Goal: Information Seeking & Learning: Check status

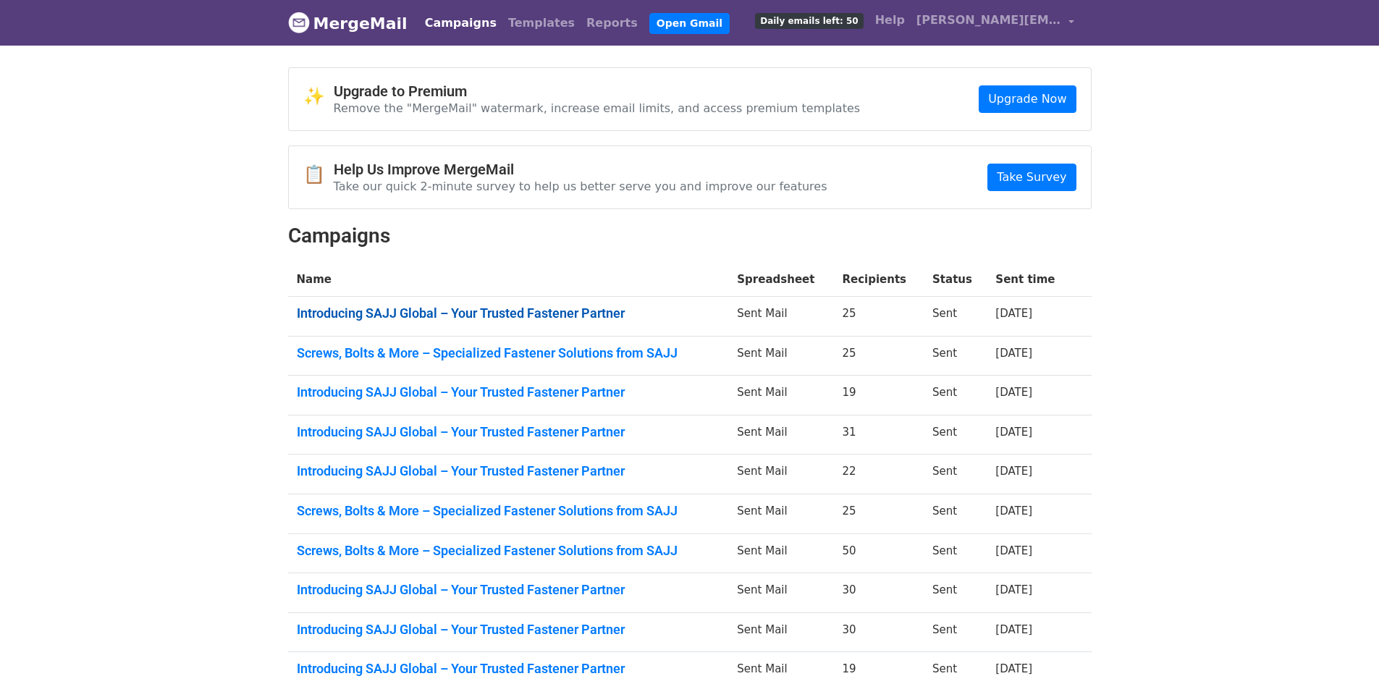
click at [578, 307] on link "Introducing SAJJ Global – Your Trusted Fastener Partner" at bounding box center [508, 313] width 423 height 16
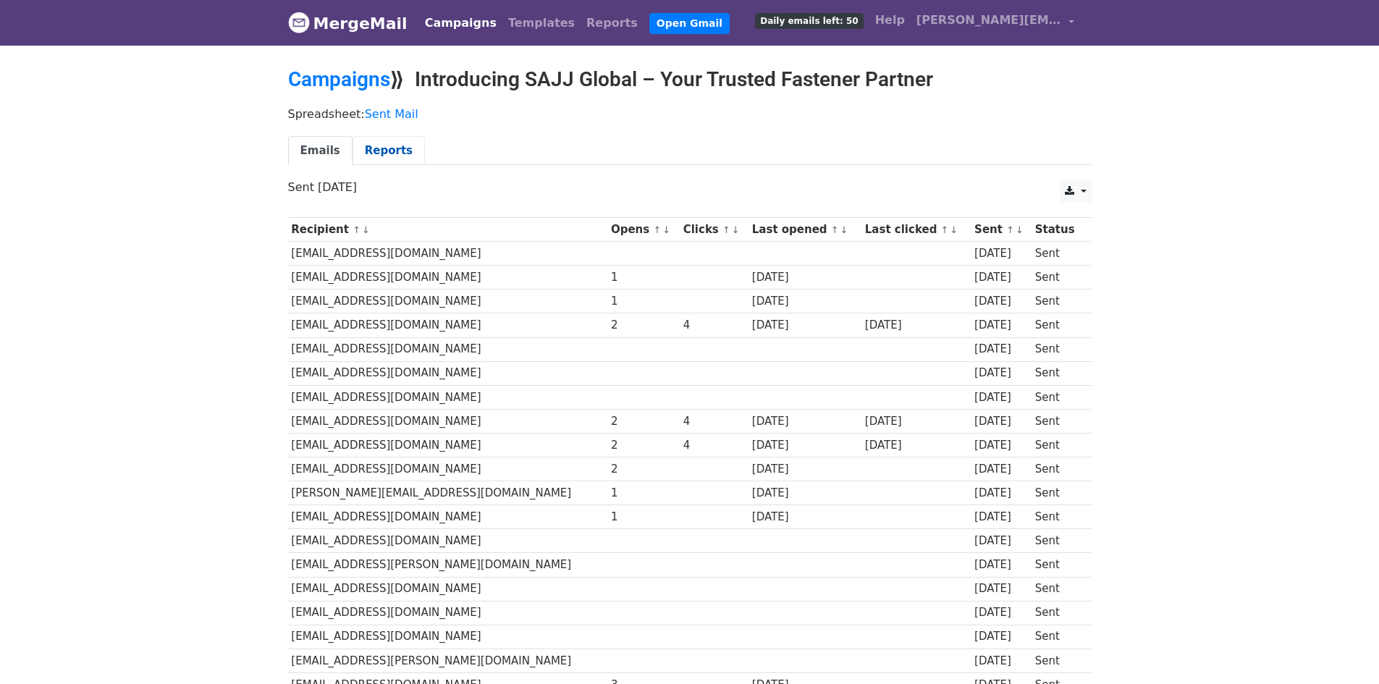
click at [376, 155] on link "Reports" at bounding box center [389, 151] width 72 height 30
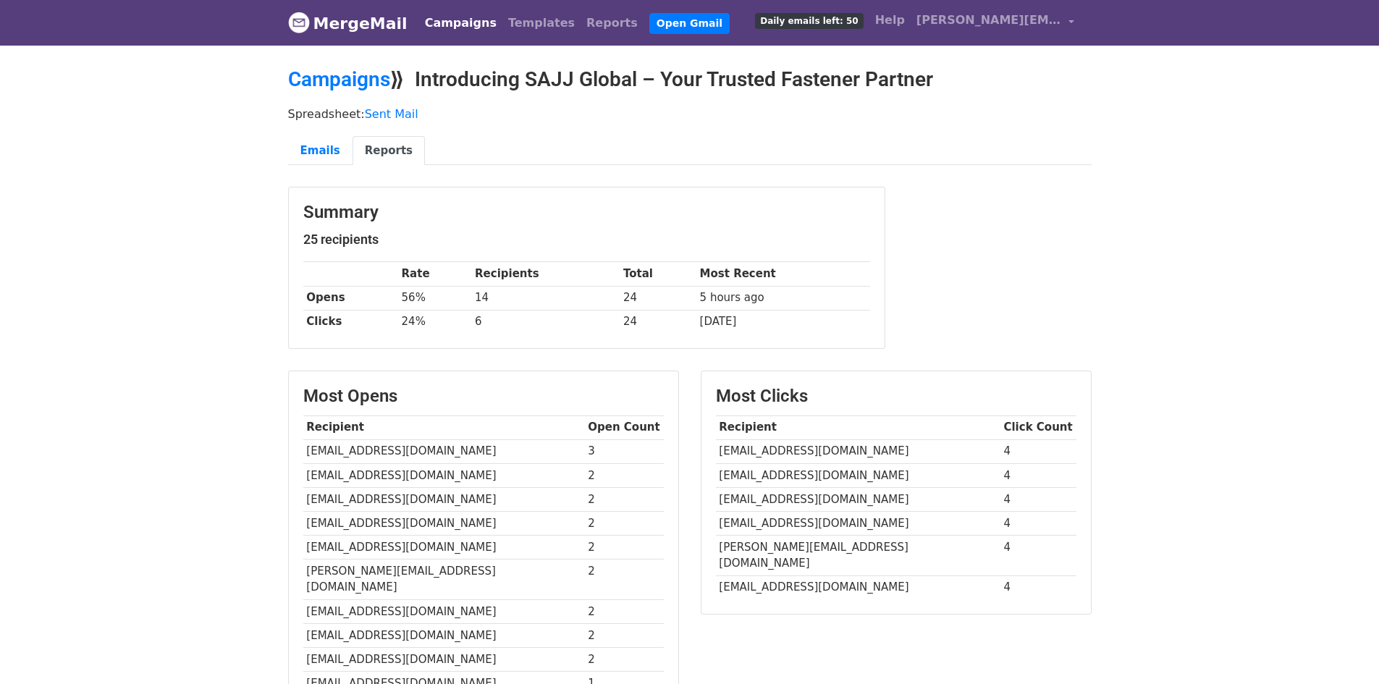
click at [324, 35] on link "MergeMail" at bounding box center [347, 23] width 119 height 30
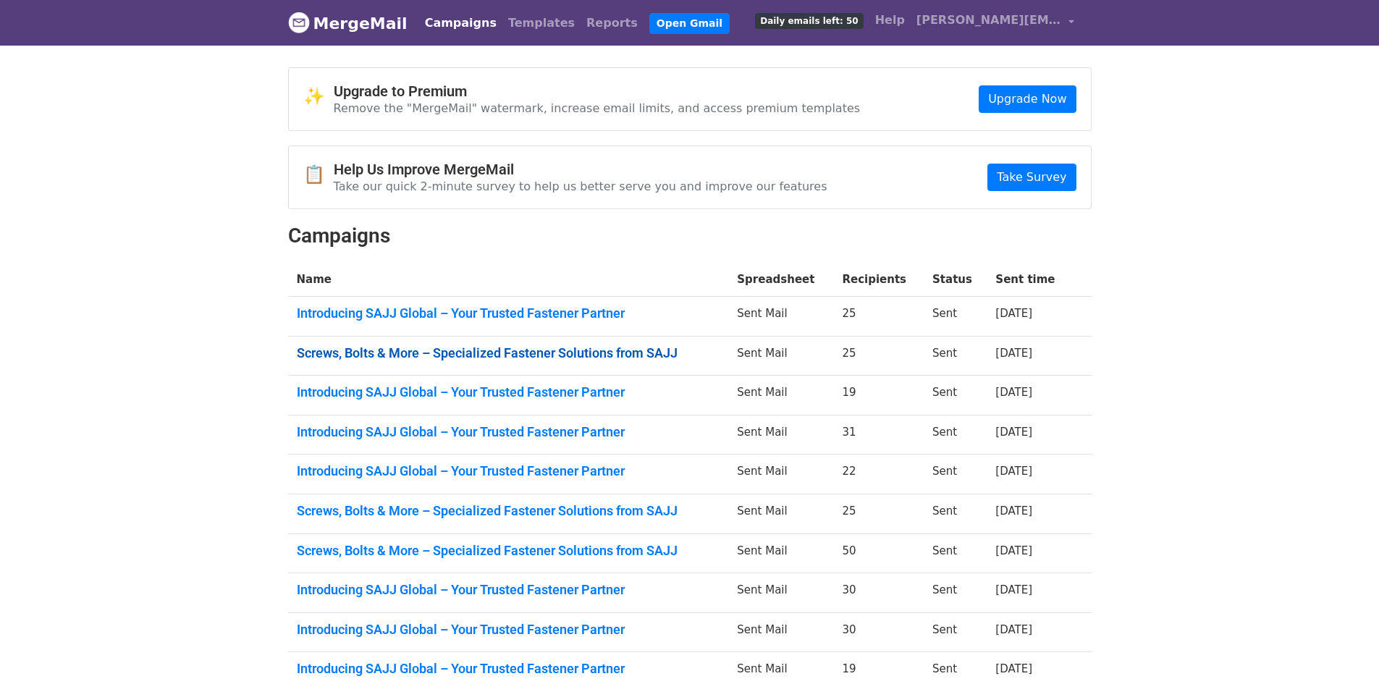
click at [392, 345] on link "Screws, Bolts & More – Specialized Fastener Solutions from SAJJ" at bounding box center [508, 353] width 423 height 16
click at [393, 310] on link "Introducing SAJJ Global – Your Trusted Fastener Partner" at bounding box center [508, 313] width 423 height 16
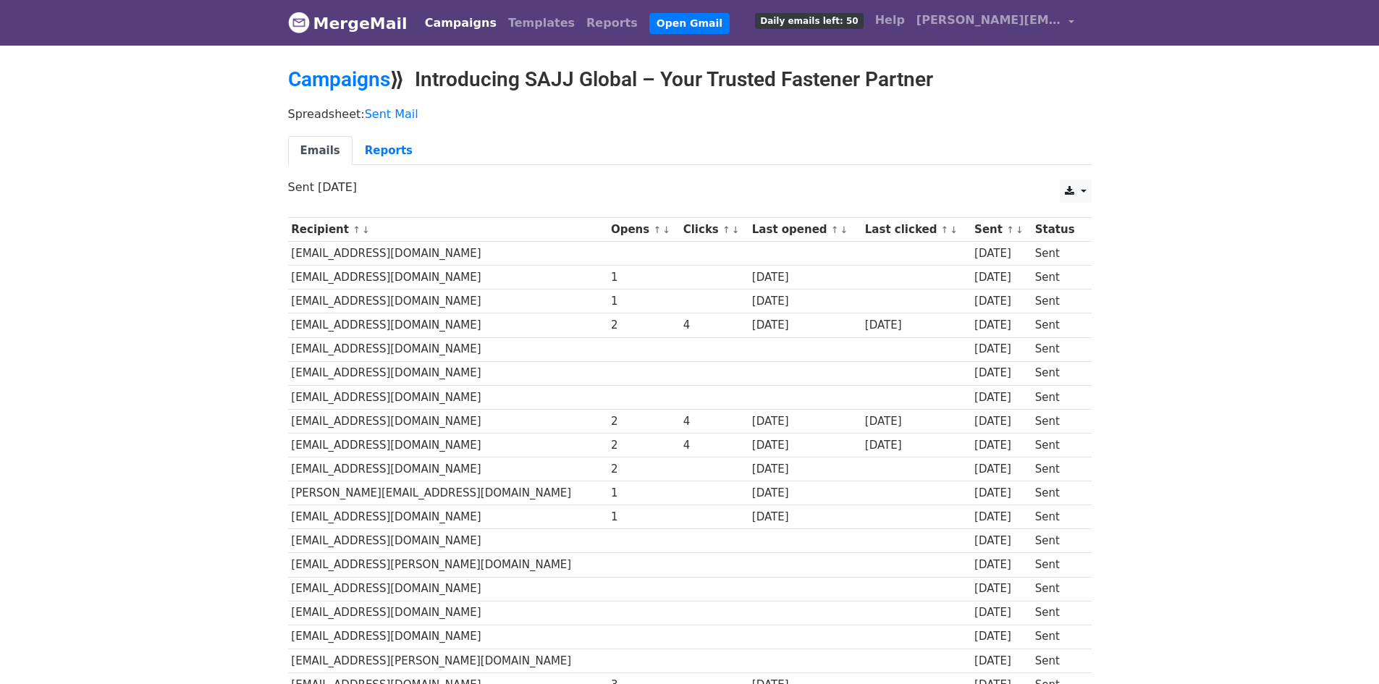
click at [383, 169] on div "Emails Reports" at bounding box center [689, 154] width 825 height 37
click at [384, 156] on link "Reports" at bounding box center [389, 151] width 72 height 30
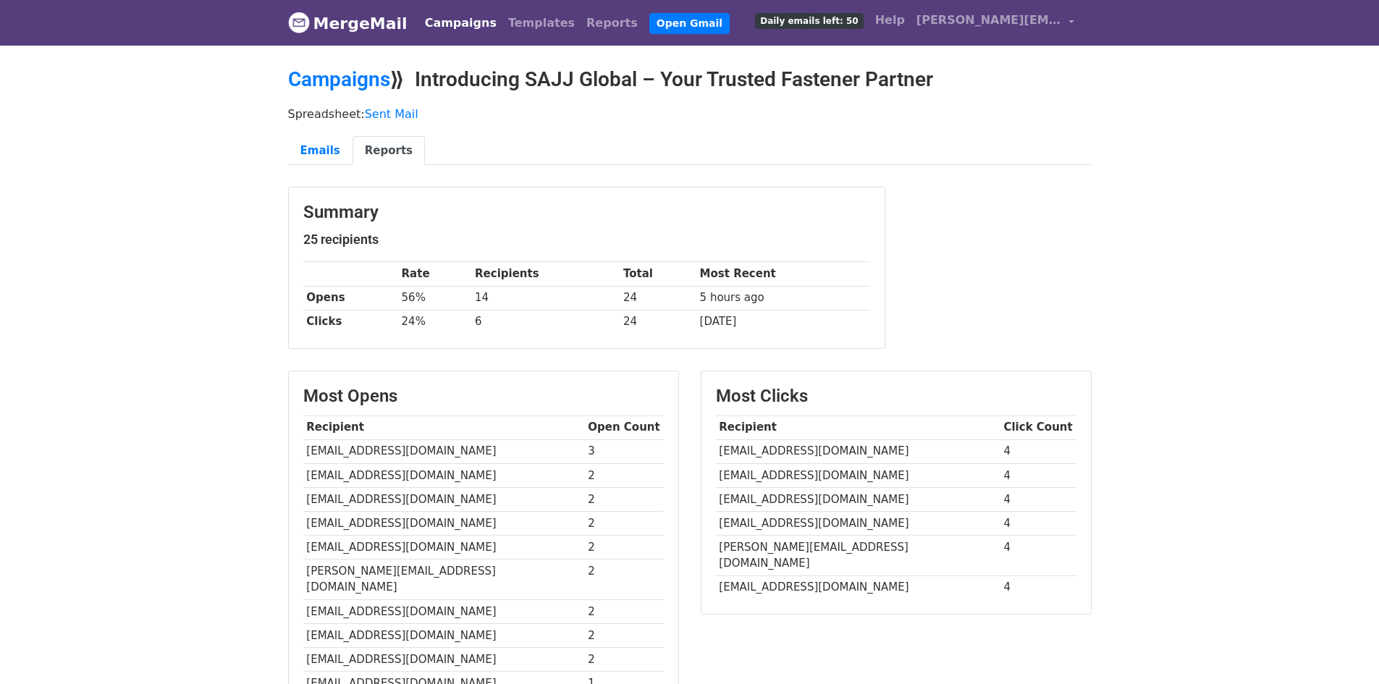
click at [320, 38] on nav "MergeMail Campaigns Templates Reports Open Gmail Daily emails left: 50 Help joa…" at bounding box center [689, 23] width 803 height 46
click at [397, 22] on link "MergeMail" at bounding box center [347, 23] width 119 height 30
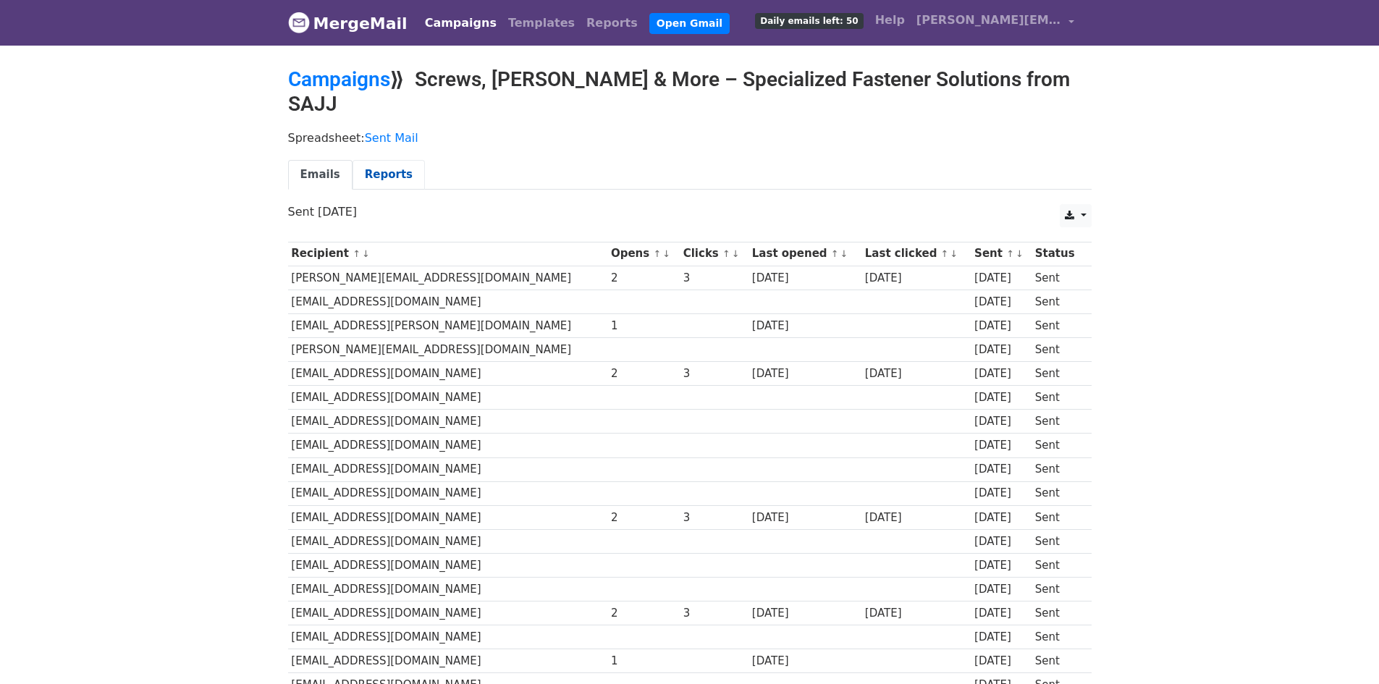
click at [376, 160] on link "Reports" at bounding box center [389, 175] width 72 height 30
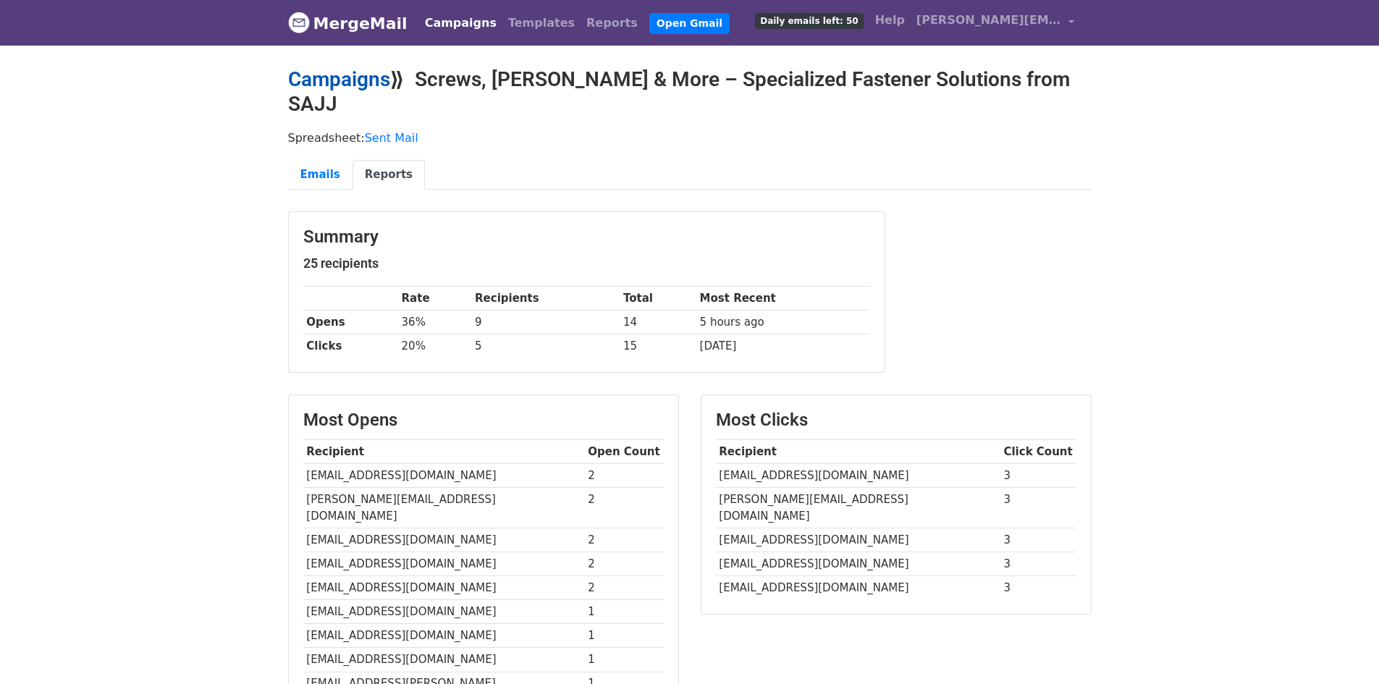
click at [365, 83] on link "Campaigns" at bounding box center [339, 79] width 102 height 24
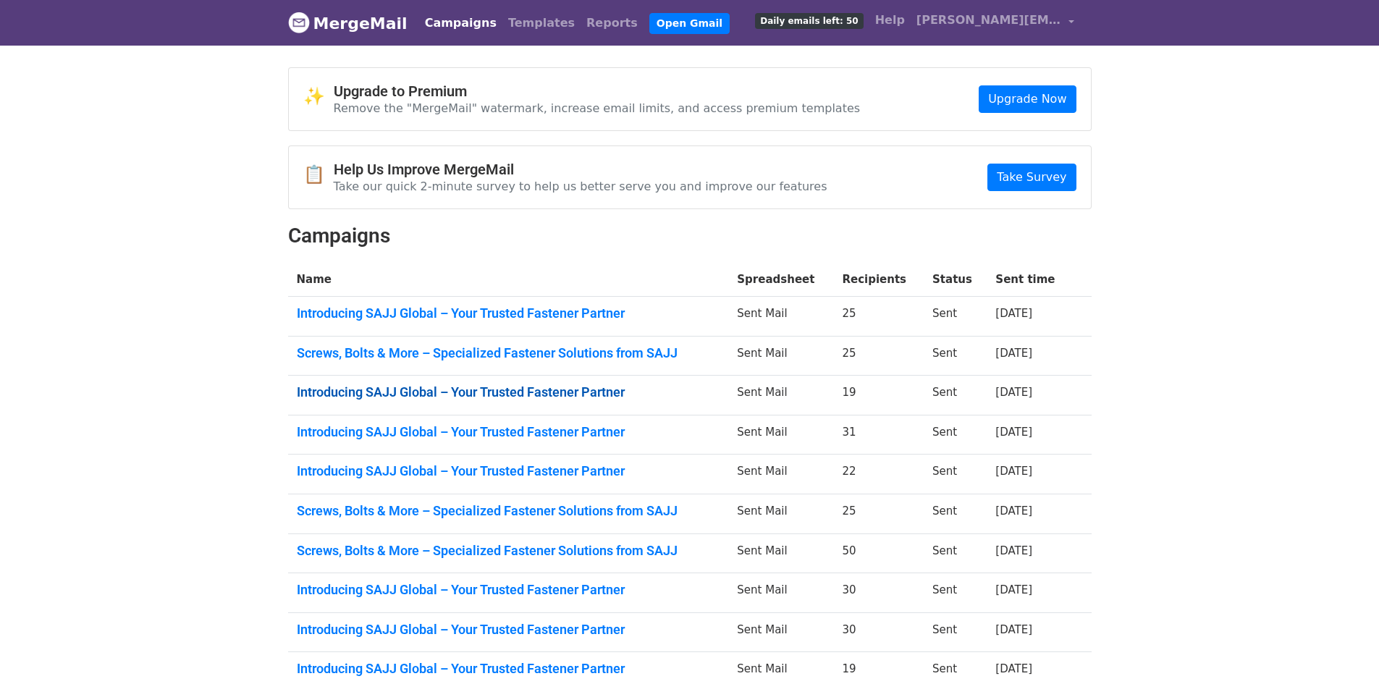
click at [544, 388] on link "Introducing SAJJ Global – Your Trusted Fastener Partner" at bounding box center [508, 392] width 423 height 16
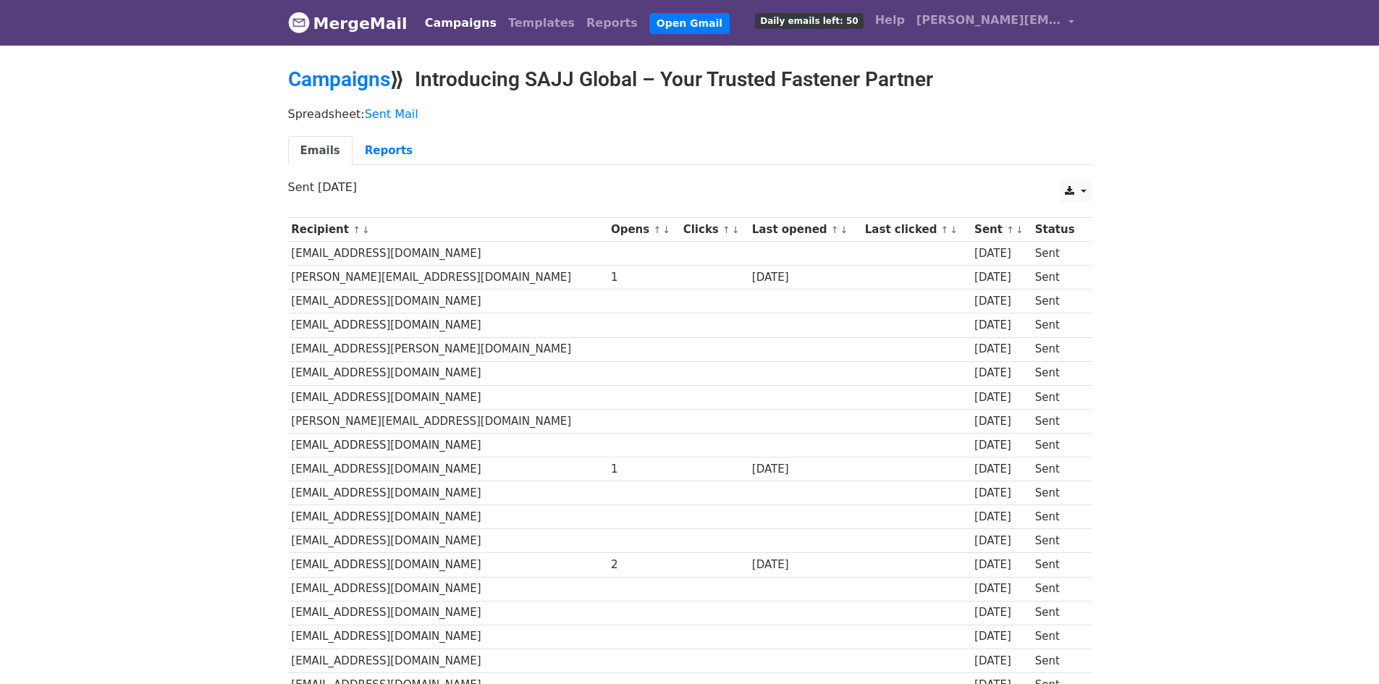
click at [344, 25] on link "MergeMail" at bounding box center [347, 23] width 119 height 30
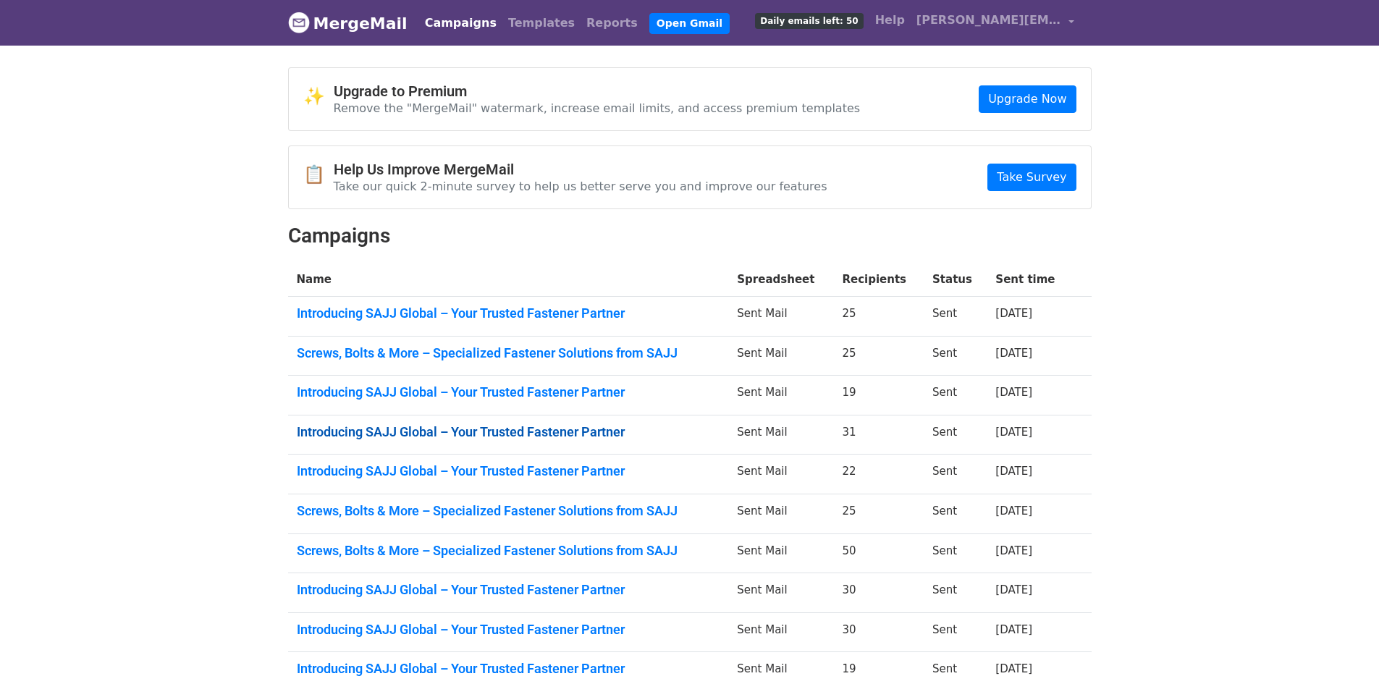
click at [604, 435] on link "Introducing SAJJ Global – Your Trusted Fastener Partner" at bounding box center [508, 432] width 423 height 16
click at [593, 469] on link "Introducing SAJJ Global – Your Trusted Fastener Partner" at bounding box center [508, 471] width 423 height 16
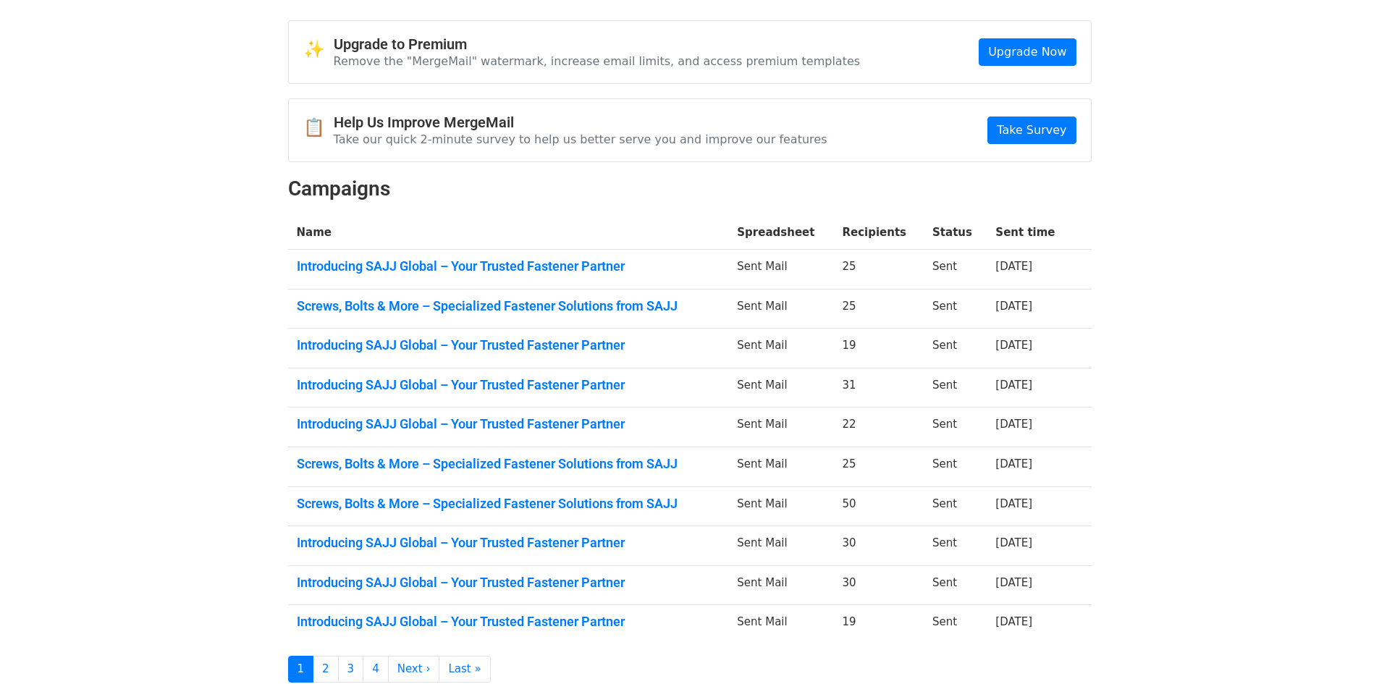
scroll to position [72, 0]
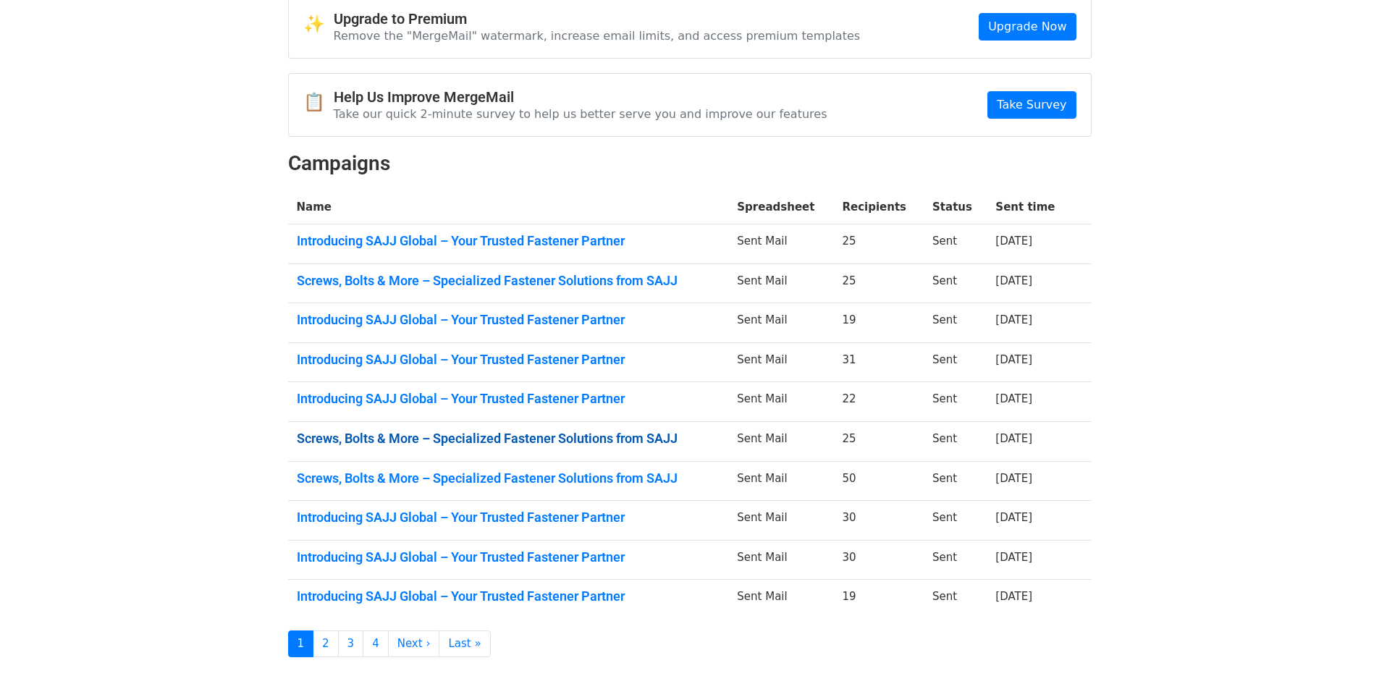
click at [573, 439] on link "Screws, Bolts & More – Specialized Fastener Solutions from SAJJ" at bounding box center [508, 439] width 423 height 16
click at [586, 473] on link "Screws, Bolts & More – Specialized Fastener Solutions from SAJJ" at bounding box center [508, 479] width 423 height 16
click at [607, 563] on link "Introducing SAJJ Global – Your Trusted Fastener Partner" at bounding box center [508, 557] width 423 height 16
click at [551, 602] on link "Introducing SAJJ Global – Your Trusted Fastener Partner" at bounding box center [508, 597] width 423 height 16
click at [326, 638] on link "2" at bounding box center [326, 643] width 26 height 27
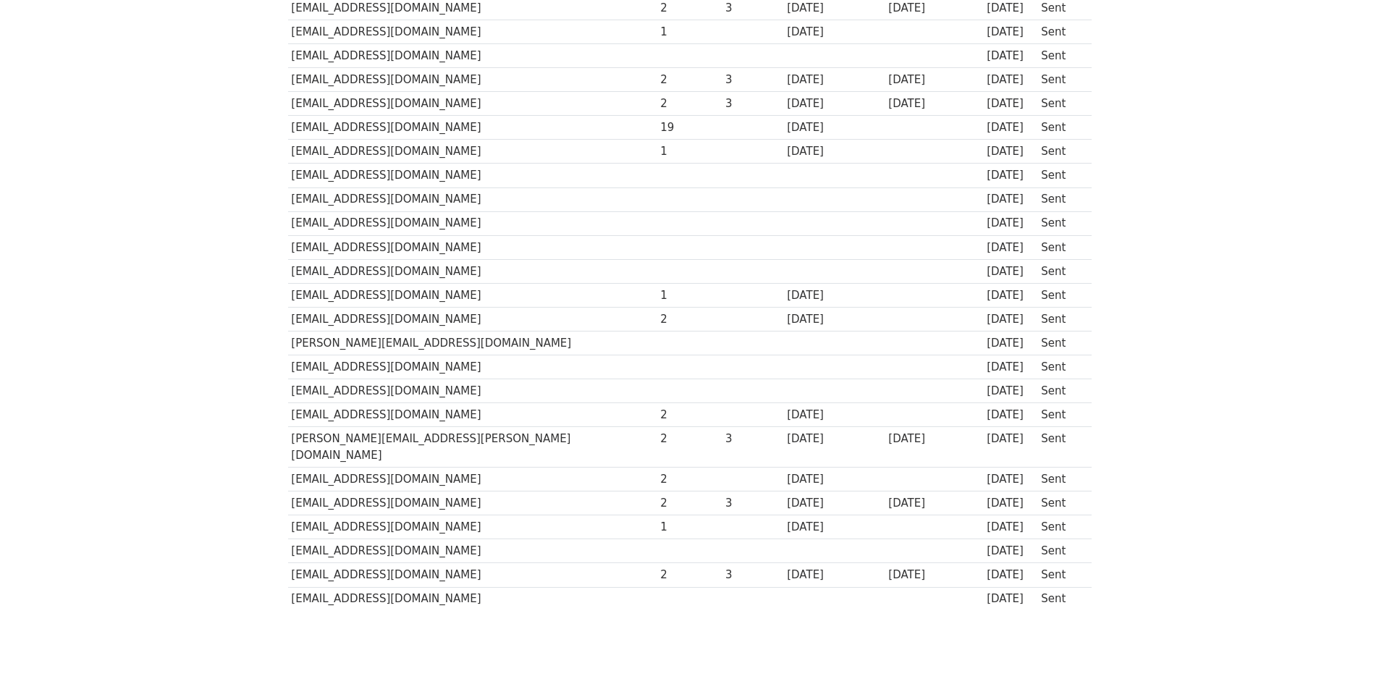
scroll to position [284, 0]
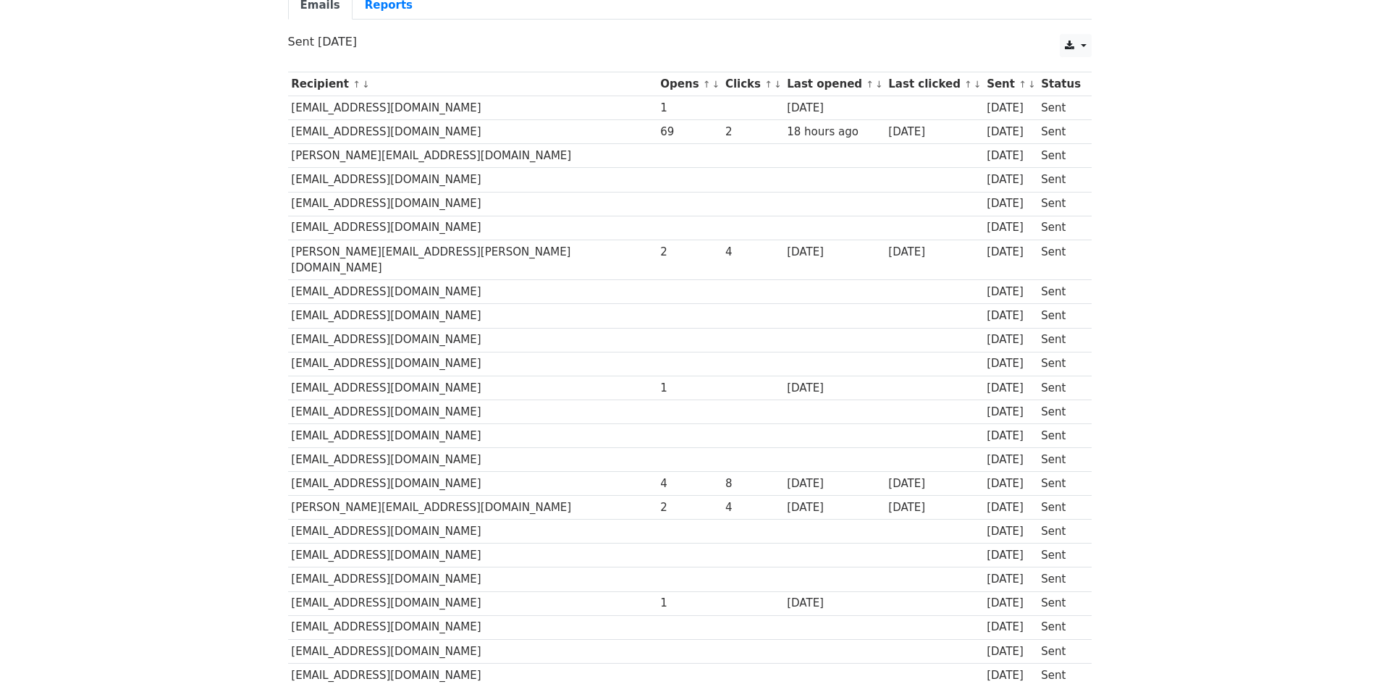
scroll to position [145, 0]
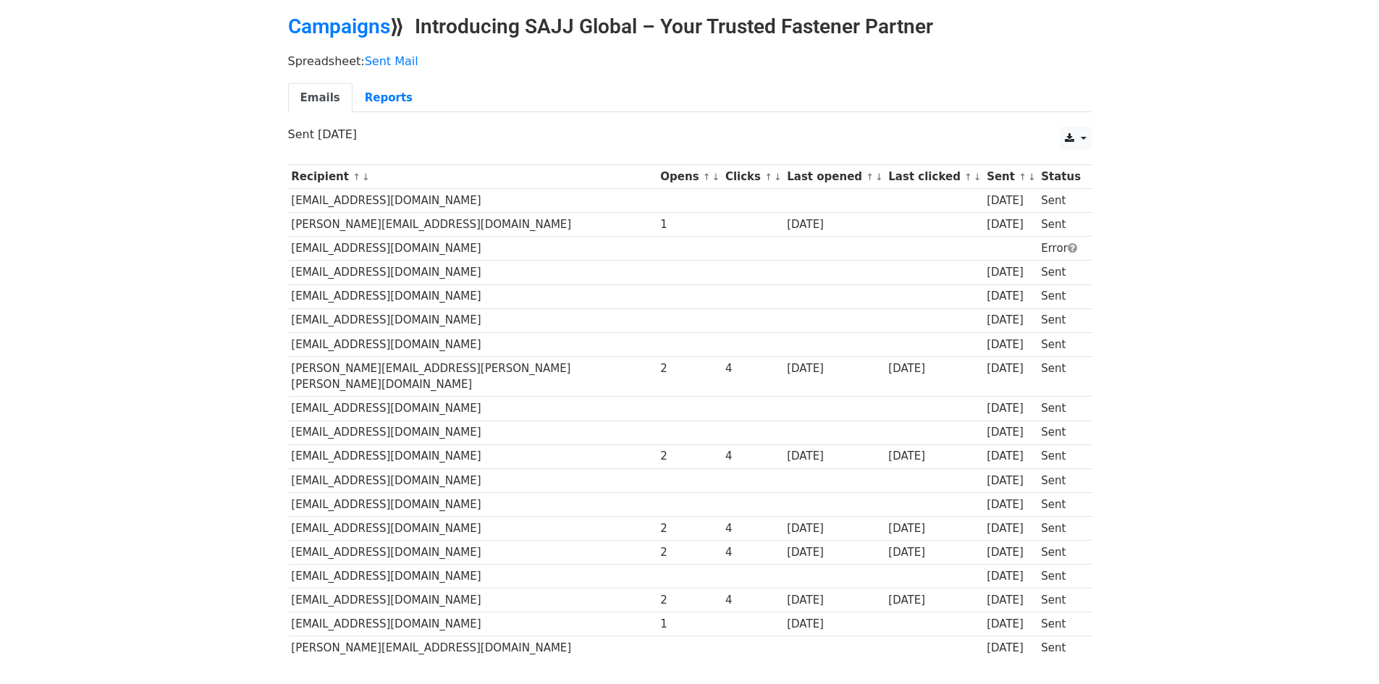
scroll to position [140, 0]
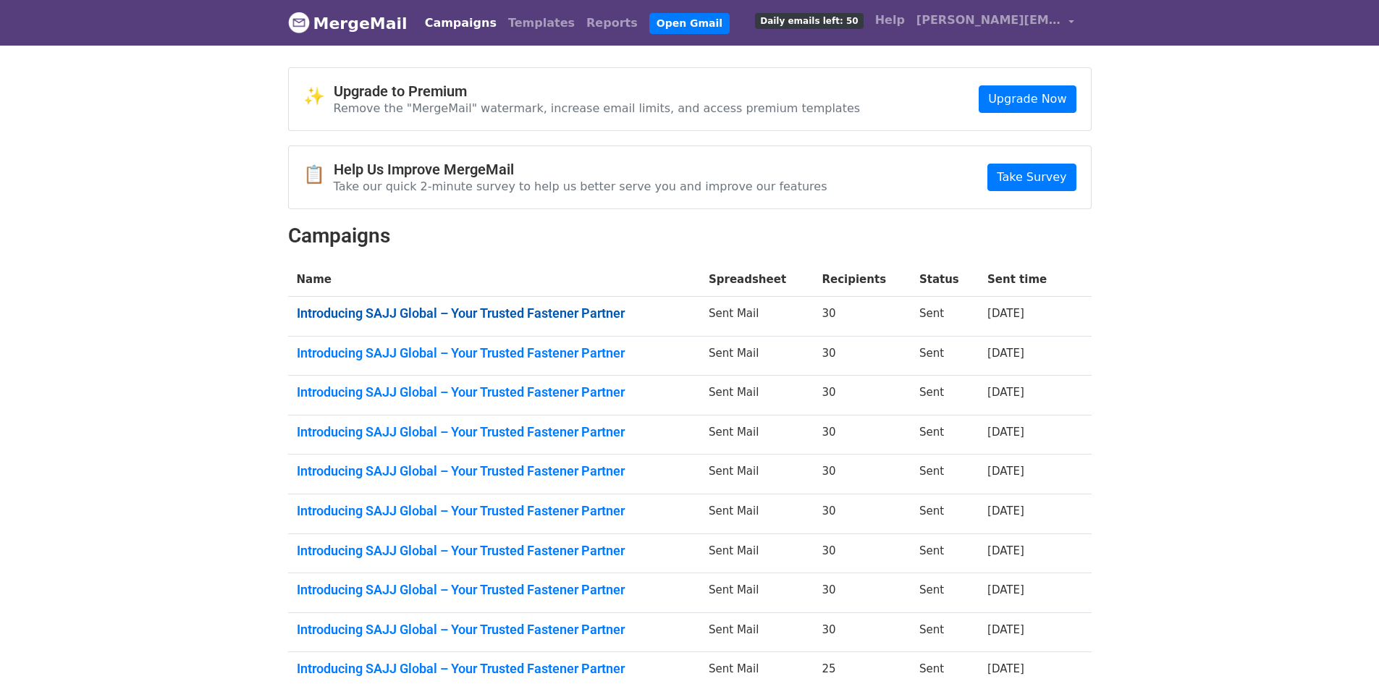
click at [397, 314] on link "Introducing SAJJ Global – Your Trusted Fastener Partner" at bounding box center [494, 313] width 395 height 16
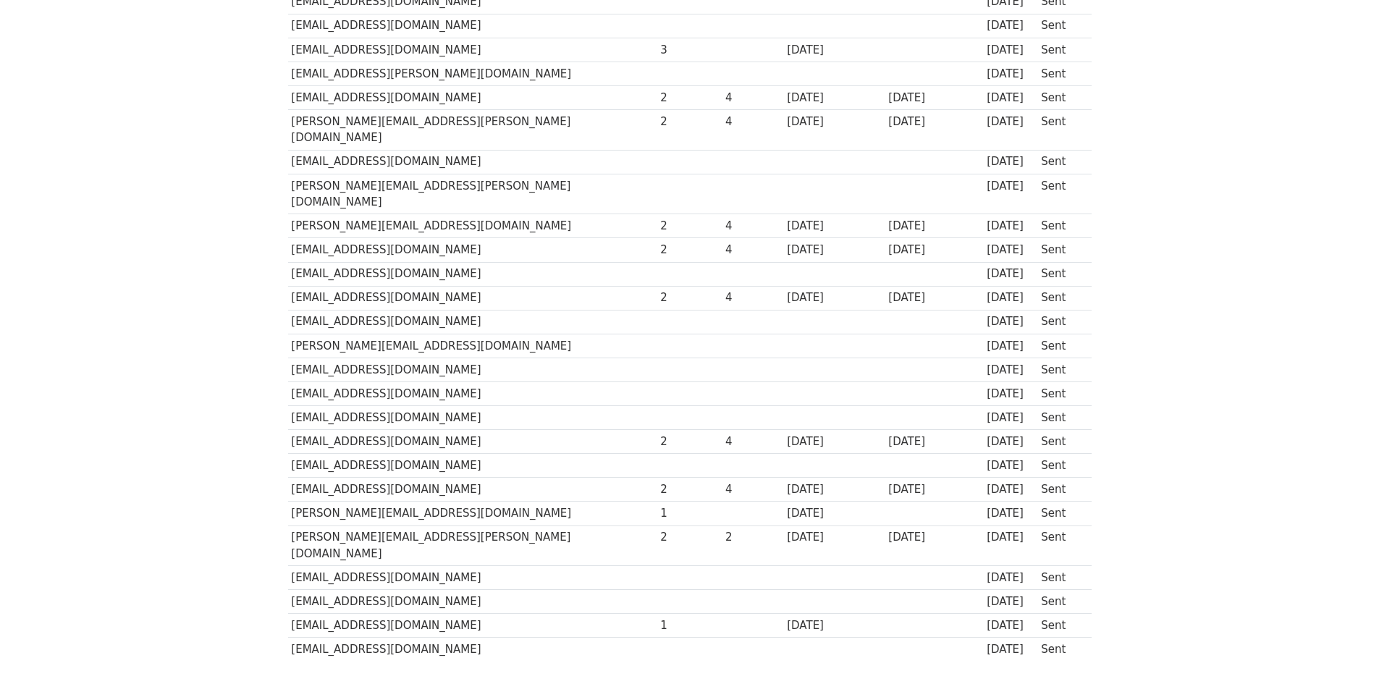
scroll to position [405, 0]
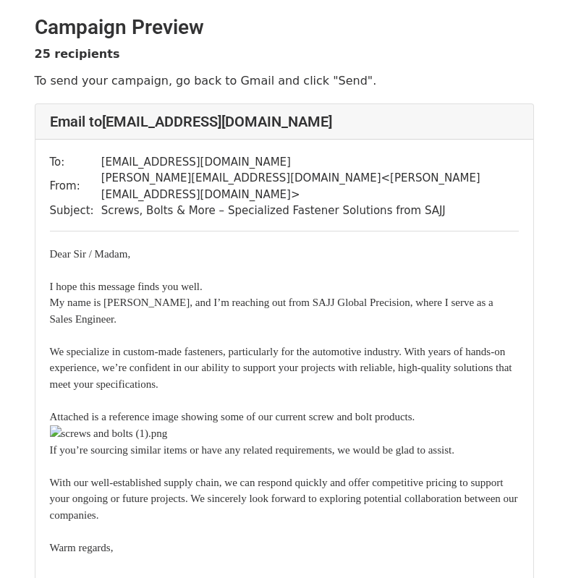
click at [489, 140] on div "To: info@intenfa.com From: joannasu@sajjglobal.com < joannasu@sajjglobal.com > …" at bounding box center [284, 485] width 498 height 691
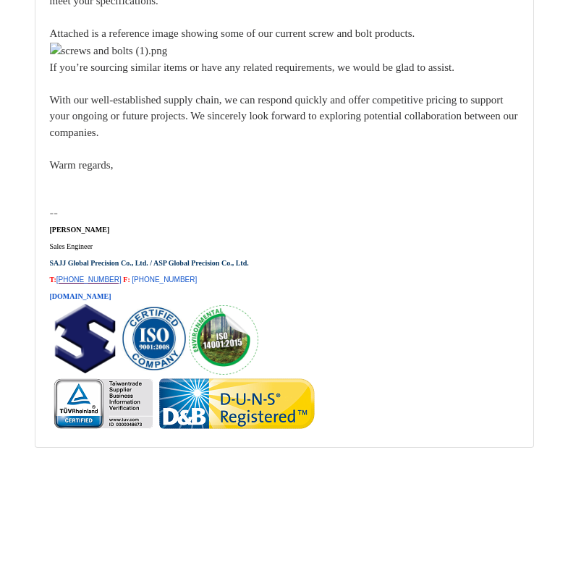
scroll to position [26716, 0]
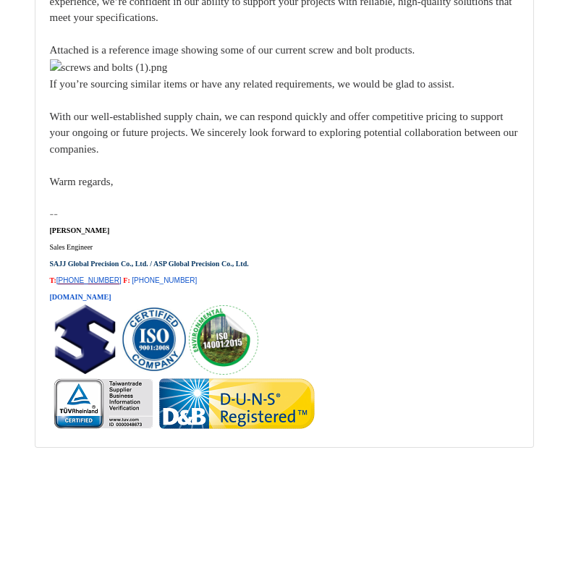
scroll to position [28629, 0]
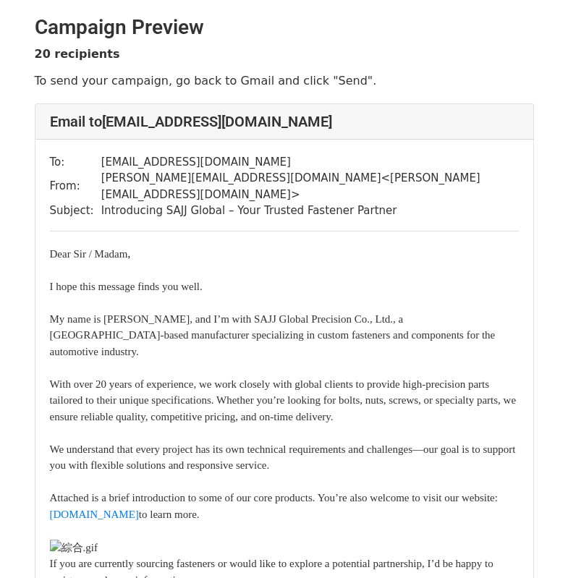
click at [389, 201] on div "To: [EMAIL_ADDRESS][DOMAIN_NAME] From: [PERSON_NAME][EMAIL_ADDRESS][DOMAIN_NAME…" at bounding box center [284, 526] width 498 height 772
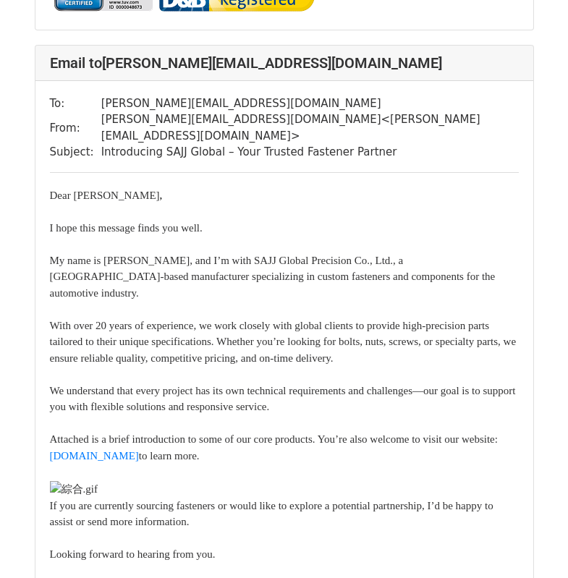
scroll to position [9989, 0]
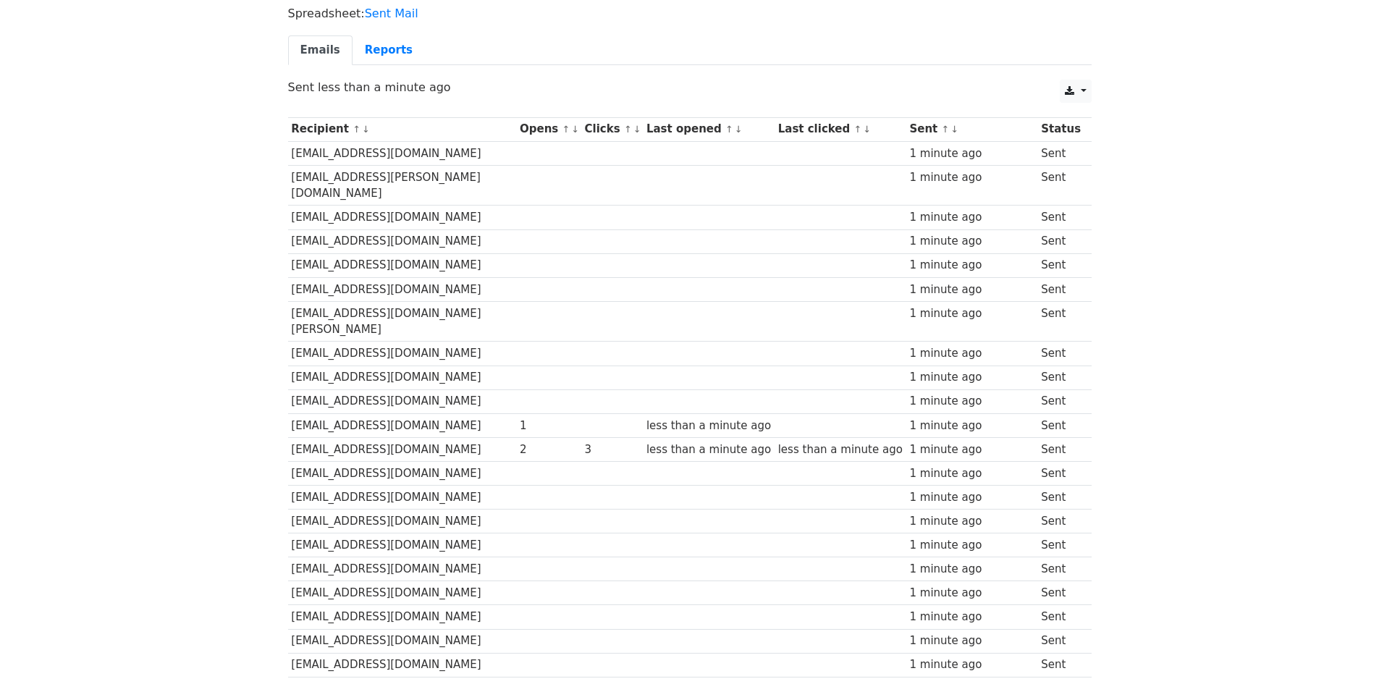
scroll to position [145, 0]
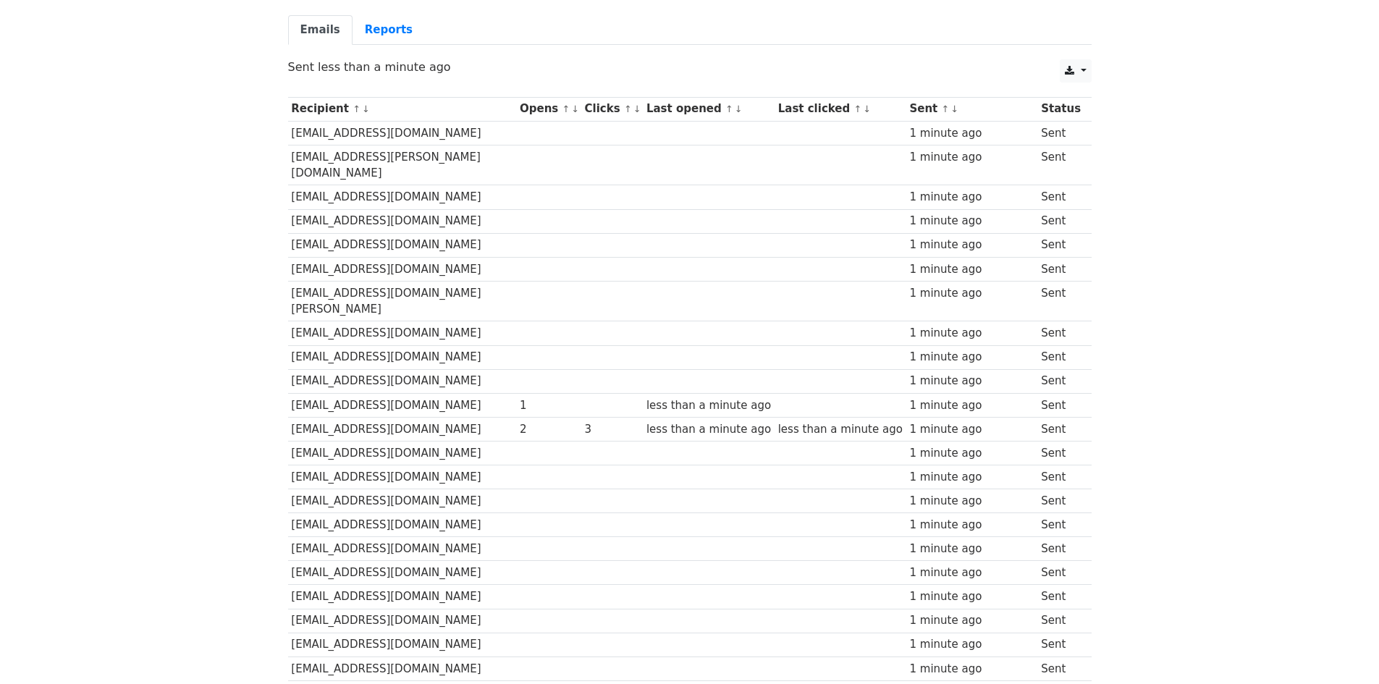
click at [910, 125] on div "1 minute ago" at bounding box center [971, 133] width 125 height 17
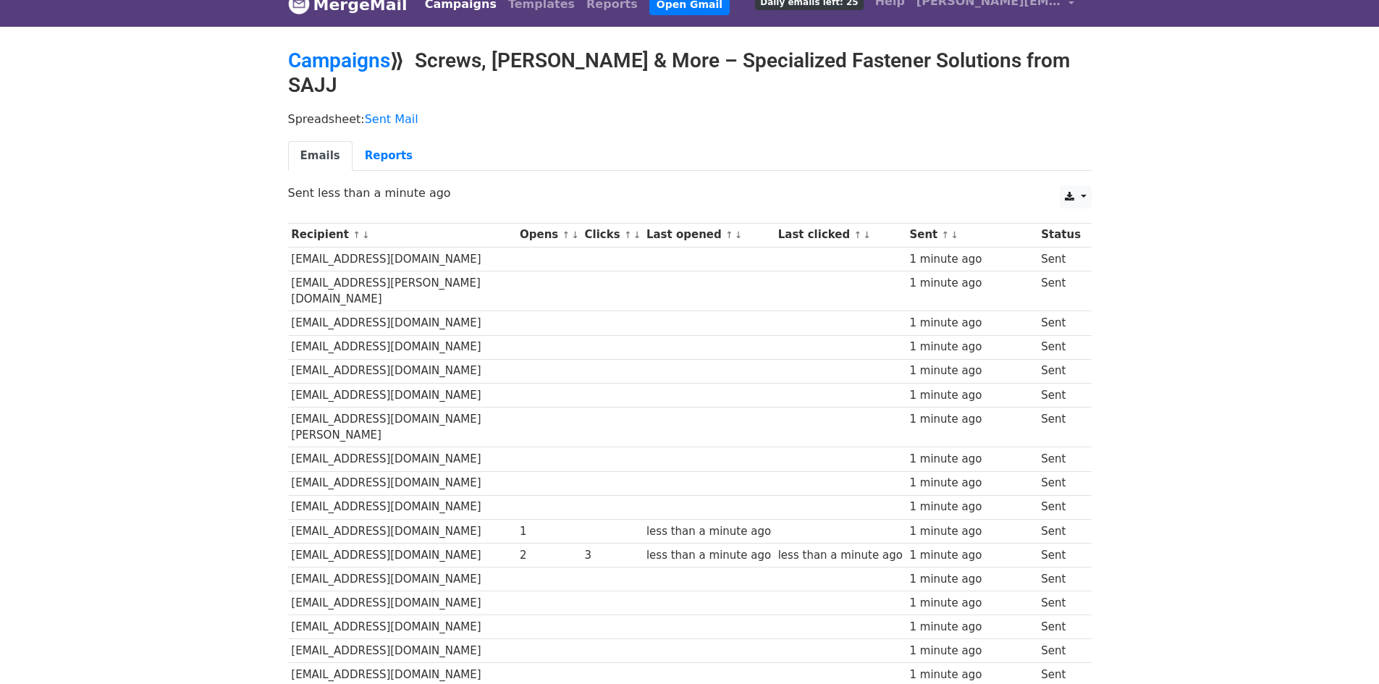
scroll to position [0, 0]
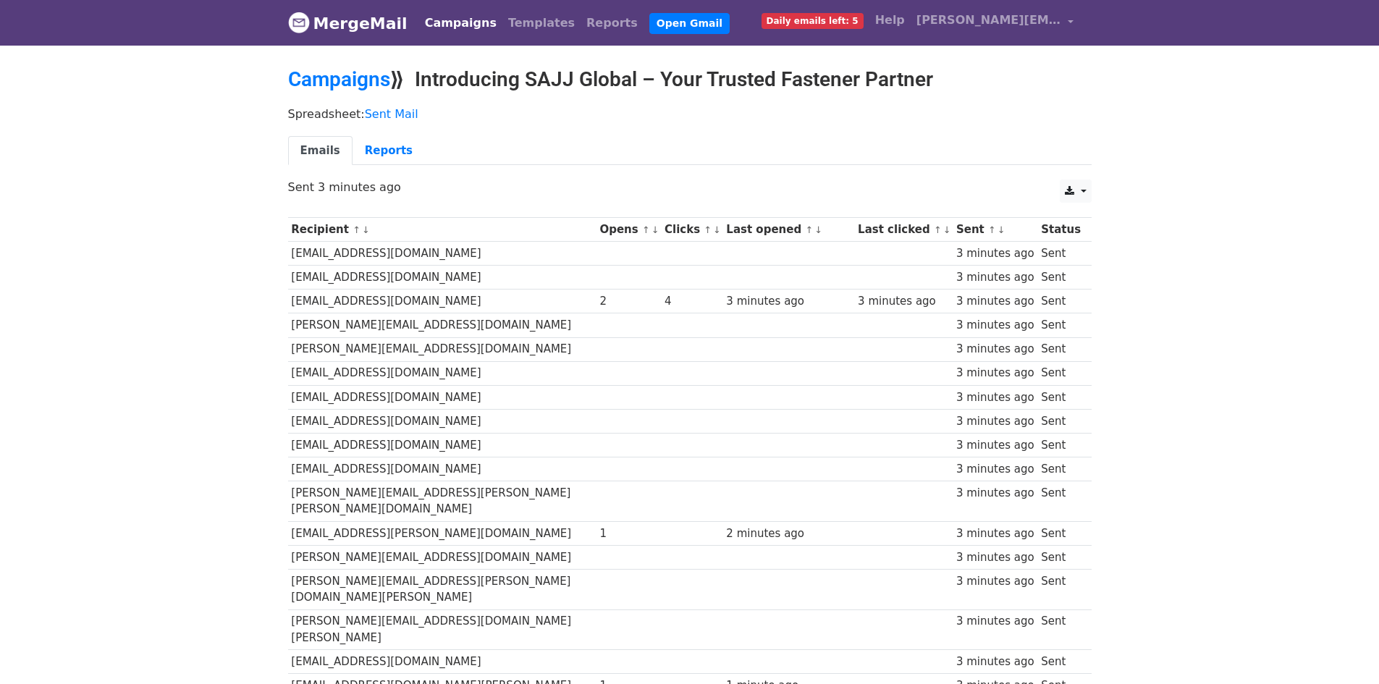
click at [739, 140] on ul "Emails Reports" at bounding box center [689, 151] width 803 height 30
click at [358, 17] on link "MergeMail" at bounding box center [347, 23] width 119 height 30
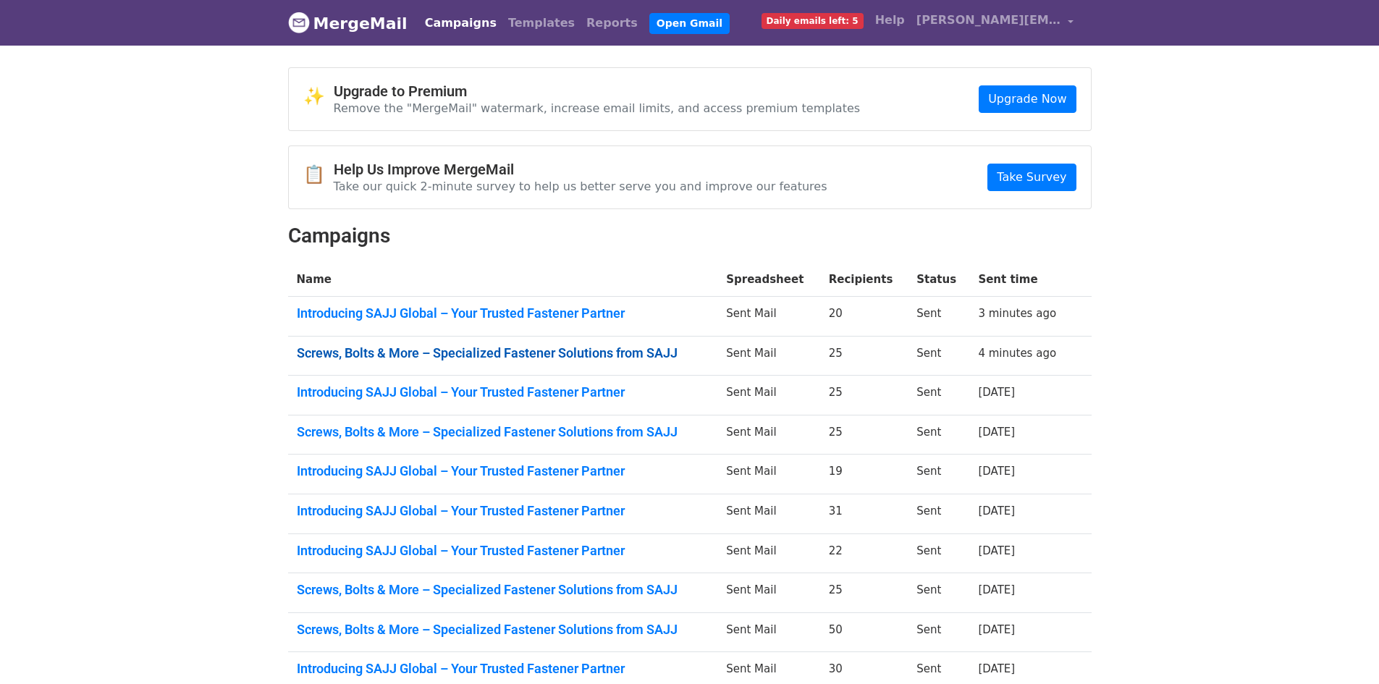
click at [588, 355] on link "Screws, Bolts & More – Specialized Fastener Solutions from SAJJ" at bounding box center [503, 353] width 413 height 16
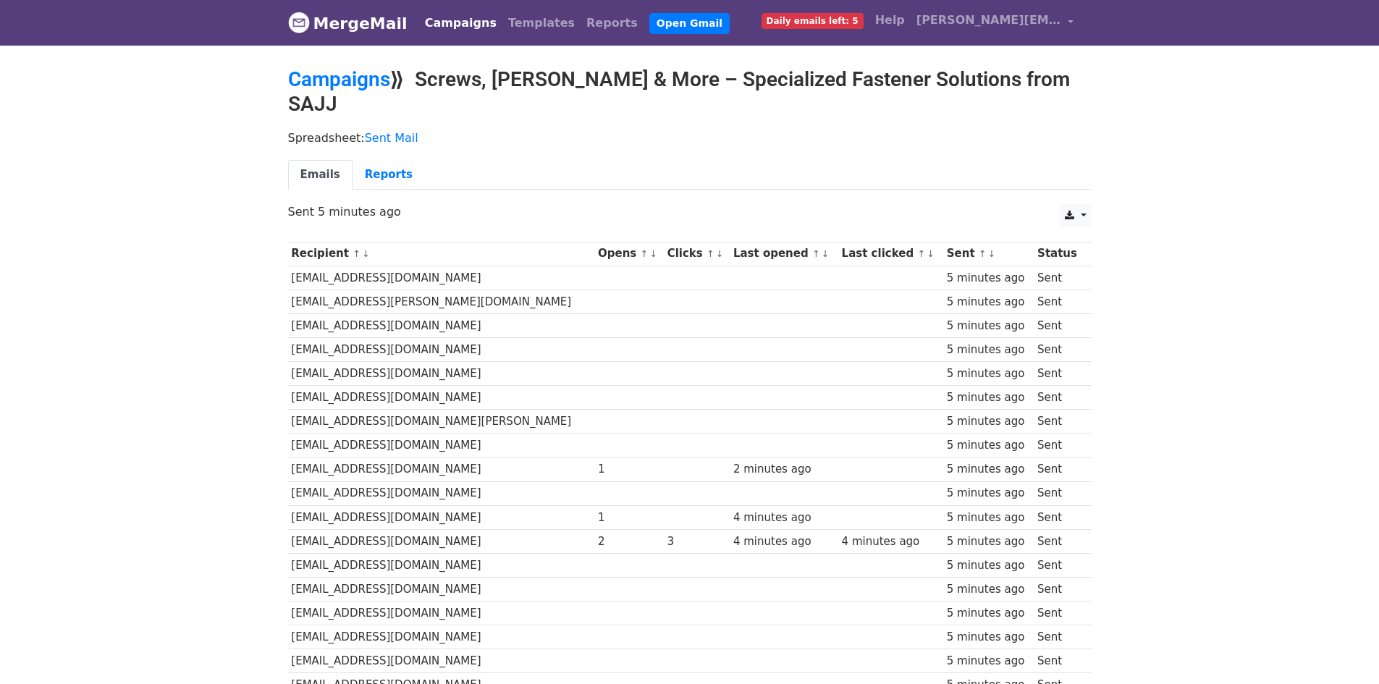
click at [323, 23] on link "MergeMail" at bounding box center [347, 23] width 119 height 30
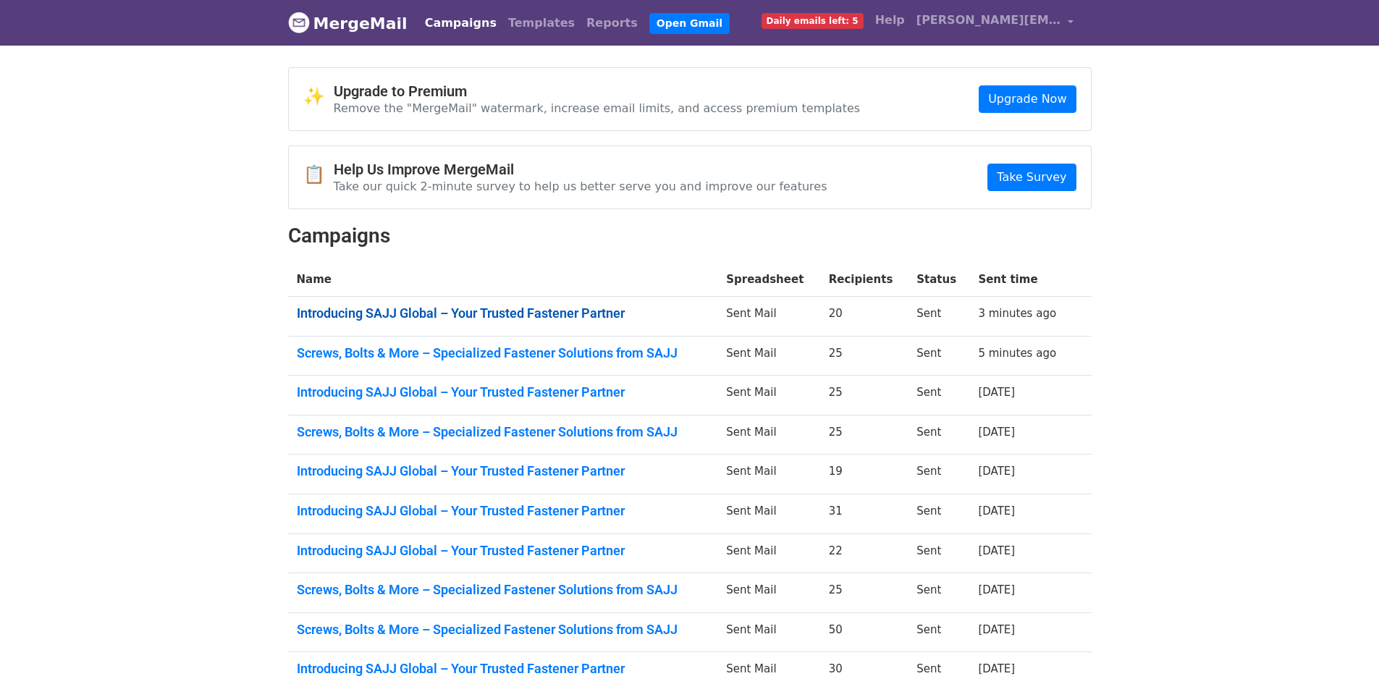
click at [481, 314] on link "Introducing SAJJ Global – Your Trusted Fastener Partner" at bounding box center [503, 313] width 413 height 16
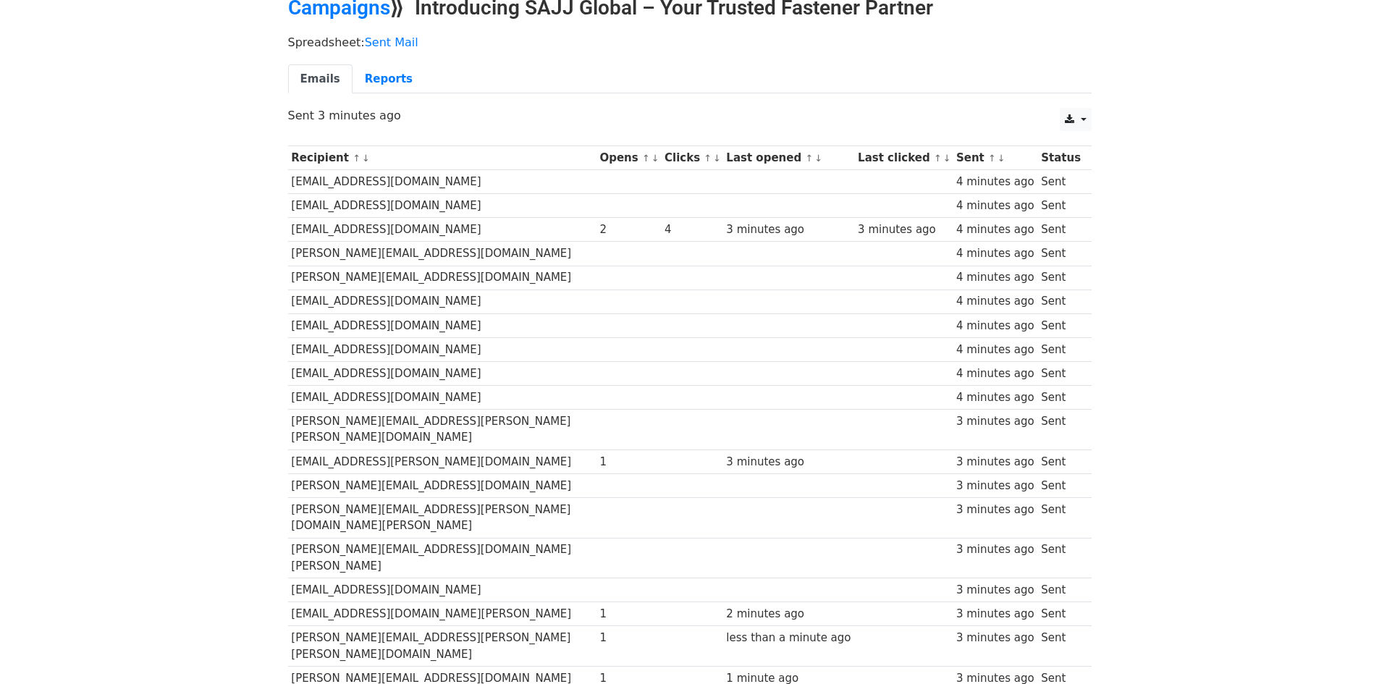
scroll to position [165, 0]
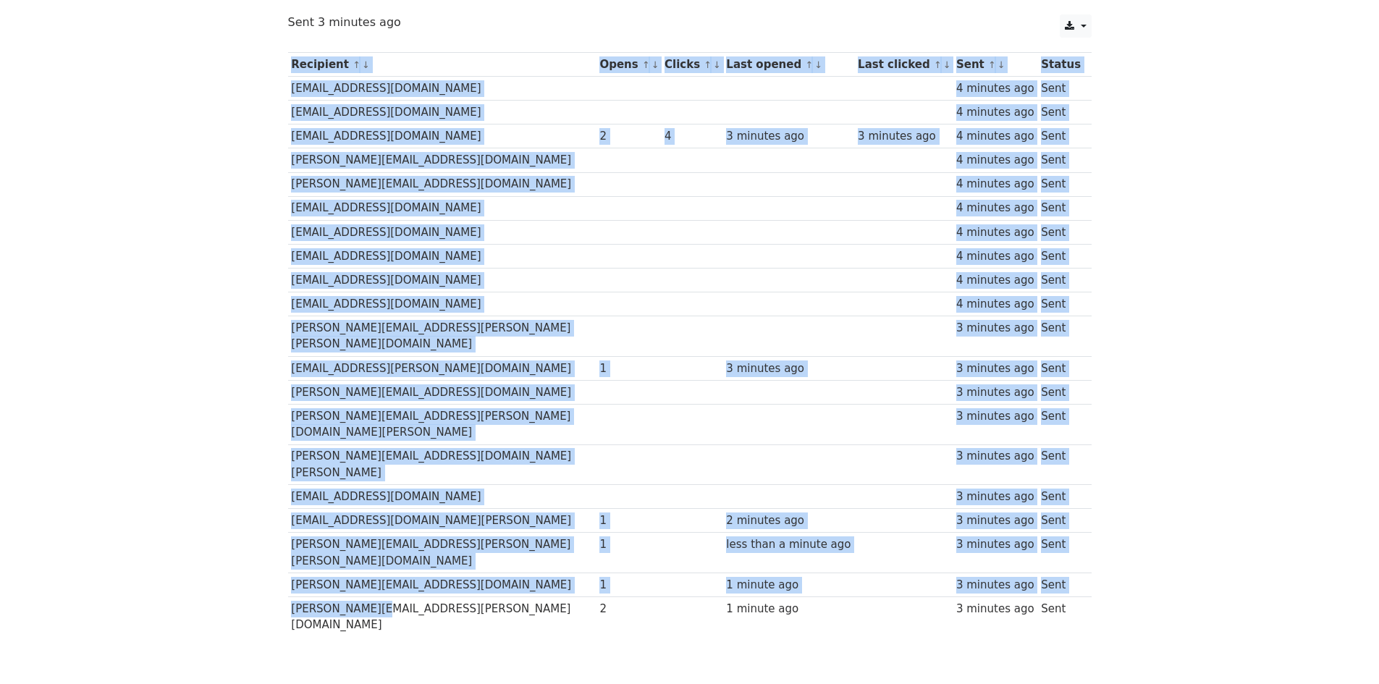
drag, startPoint x: 287, startPoint y: 544, endPoint x: 389, endPoint y: 553, distance: 103.2
click at [389, 553] on div "Recipient ↑ ↓ Opens ↑ ↓ Clicks ↑ ↓ Last opened ↑ ↓ Last clicked ↑ ↓ Sent ↑ ↓ St…" at bounding box center [689, 346] width 825 height 603
click at [310, 596] on td "enders@kalm.de" at bounding box center [442, 616] width 308 height 40
click at [340, 596] on td "enders@kalm.de" at bounding box center [442, 616] width 308 height 40
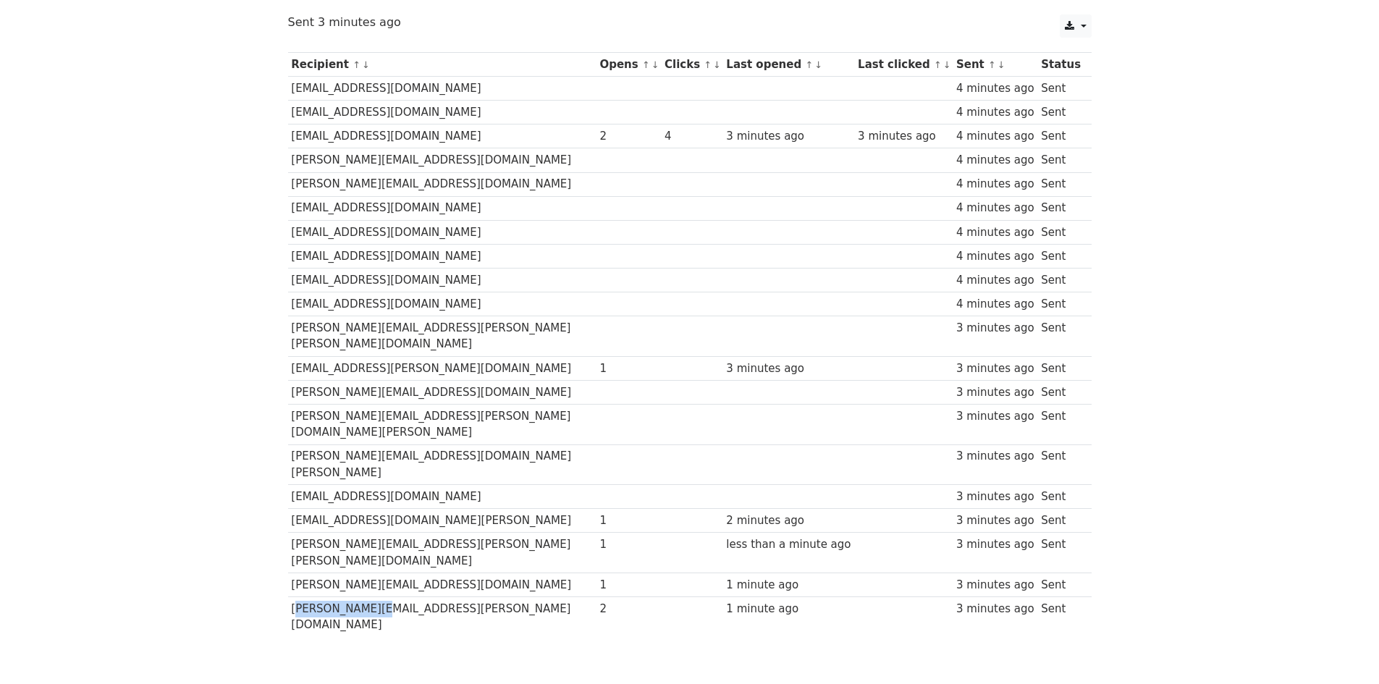
drag, startPoint x: 292, startPoint y: 542, endPoint x: 379, endPoint y: 552, distance: 86.7
click at [379, 596] on td "enders@kalm.de" at bounding box center [442, 616] width 308 height 40
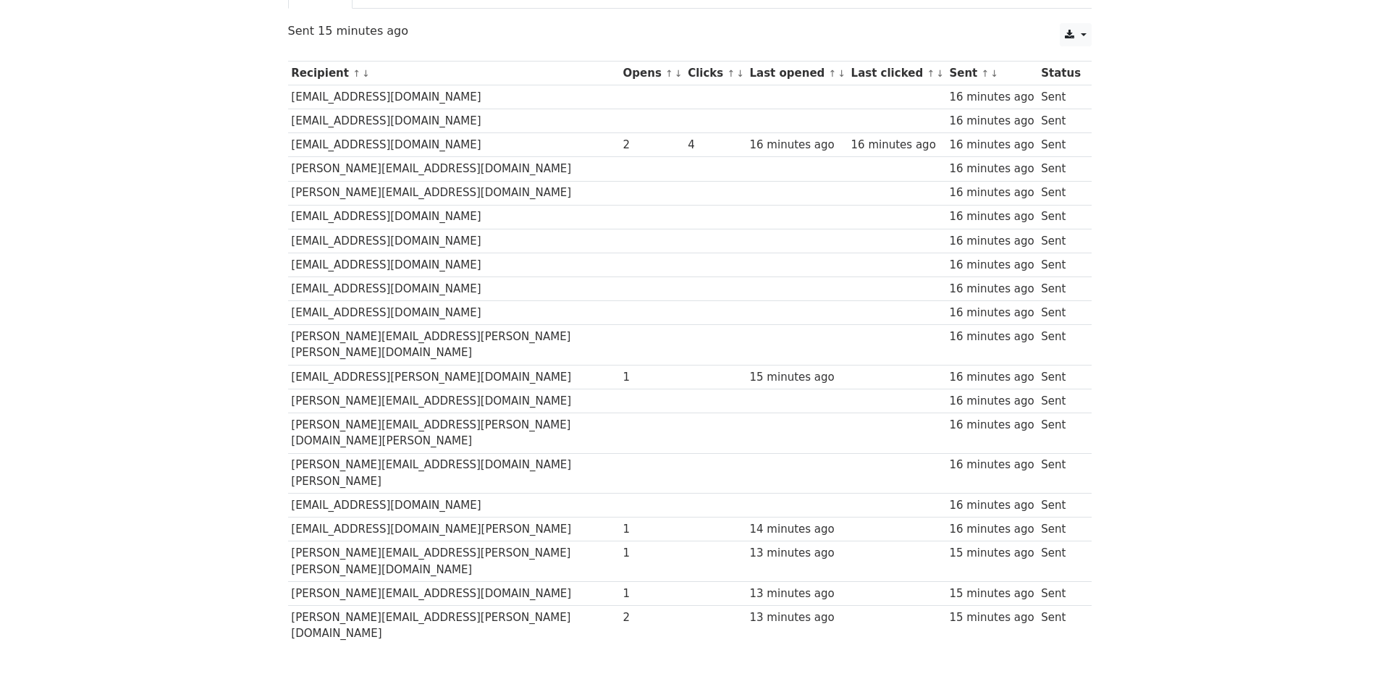
scroll to position [165, 0]
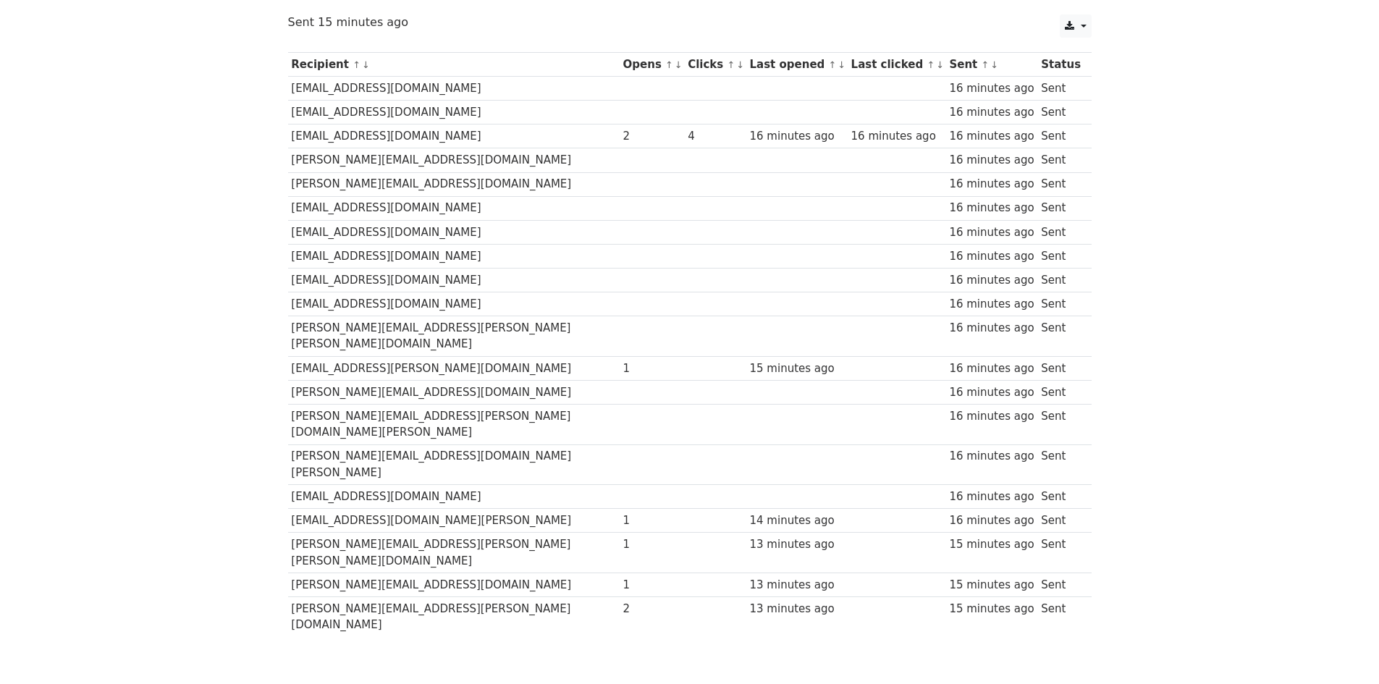
drag, startPoint x: 0, startPoint y: 0, endPoint x: 628, endPoint y: 440, distance: 766.5
click at [684, 485] on td at bounding box center [715, 497] width 62 height 24
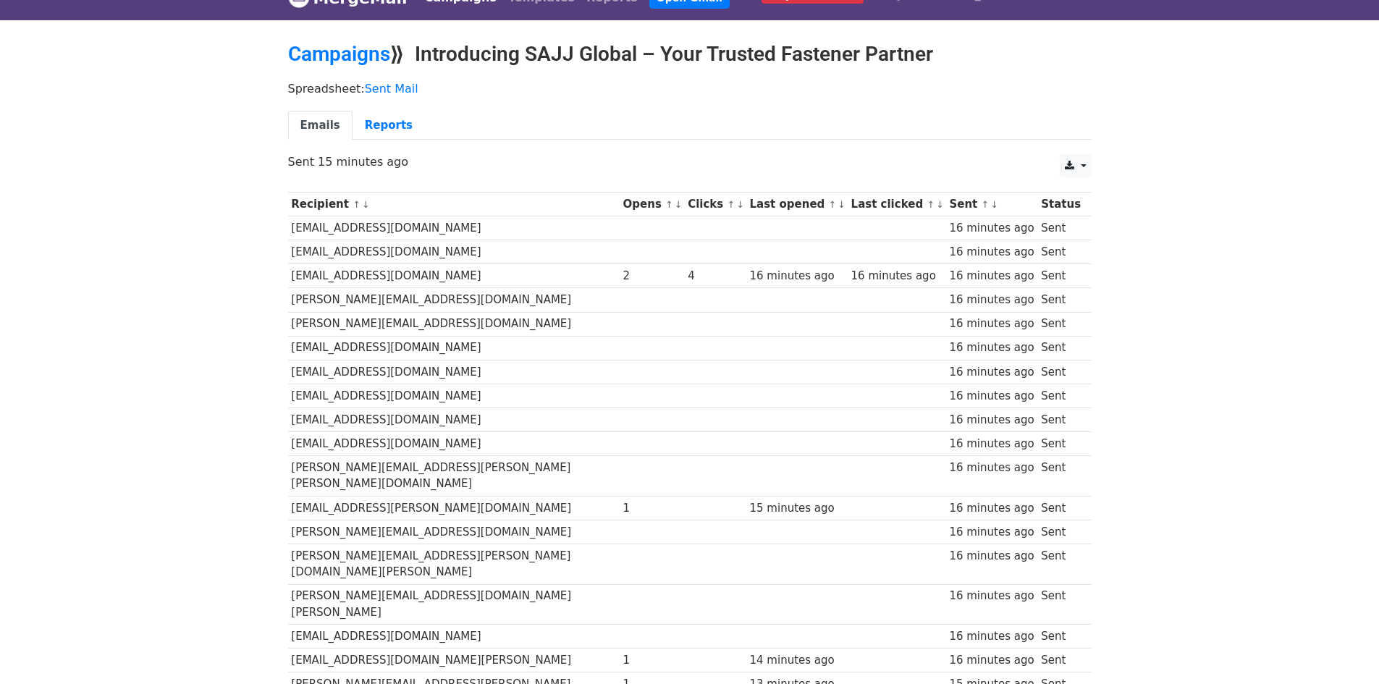
scroll to position [0, 0]
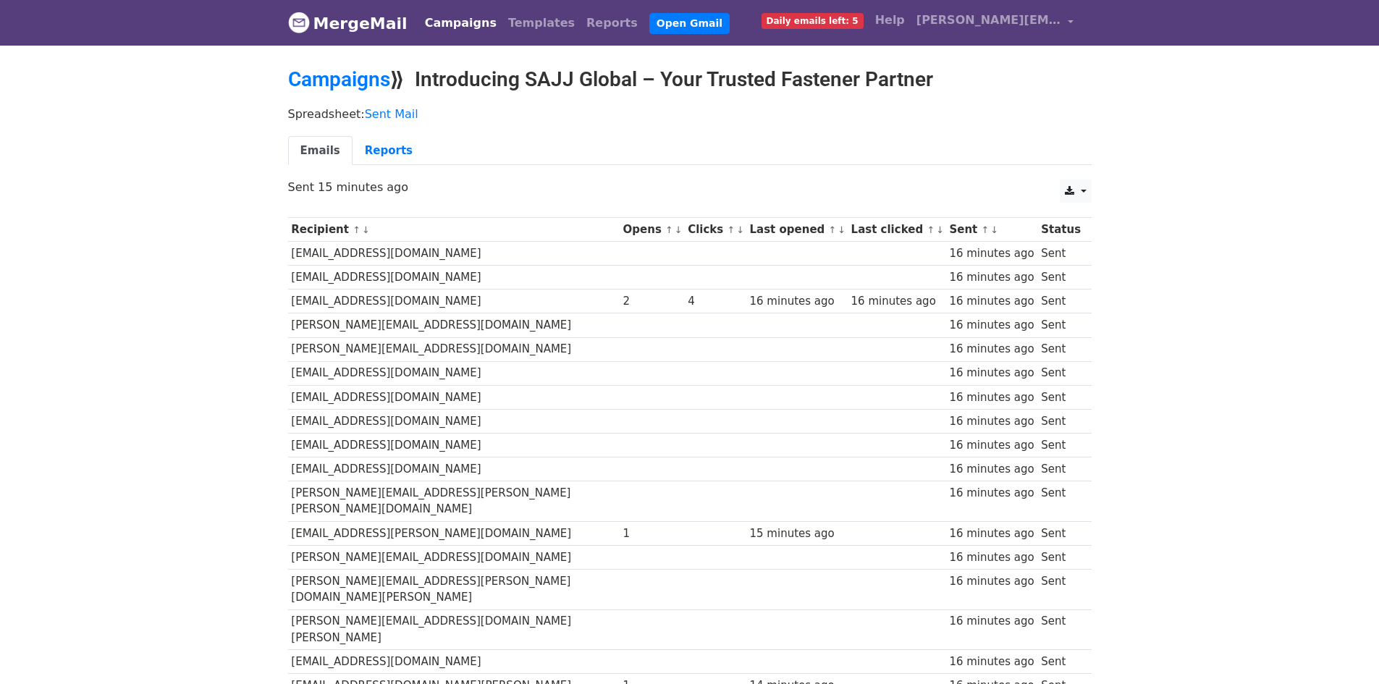
click at [336, 33] on link "MergeMail" at bounding box center [347, 23] width 119 height 30
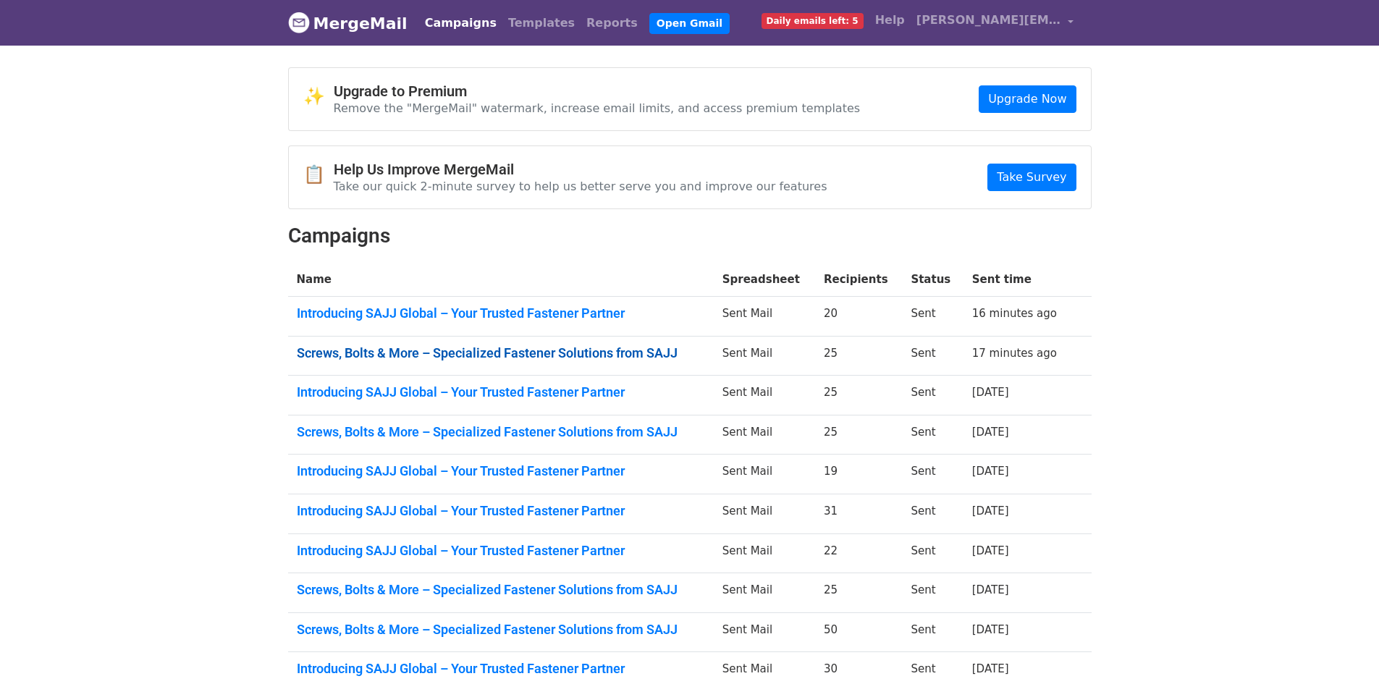
click at [450, 345] on link "Screws, Bolts & More – Specialized Fastener Solutions from SAJJ" at bounding box center [501, 353] width 408 height 16
click at [452, 314] on link "Introducing SAJJ Global – Your Trusted Fastener Partner" at bounding box center [501, 313] width 408 height 16
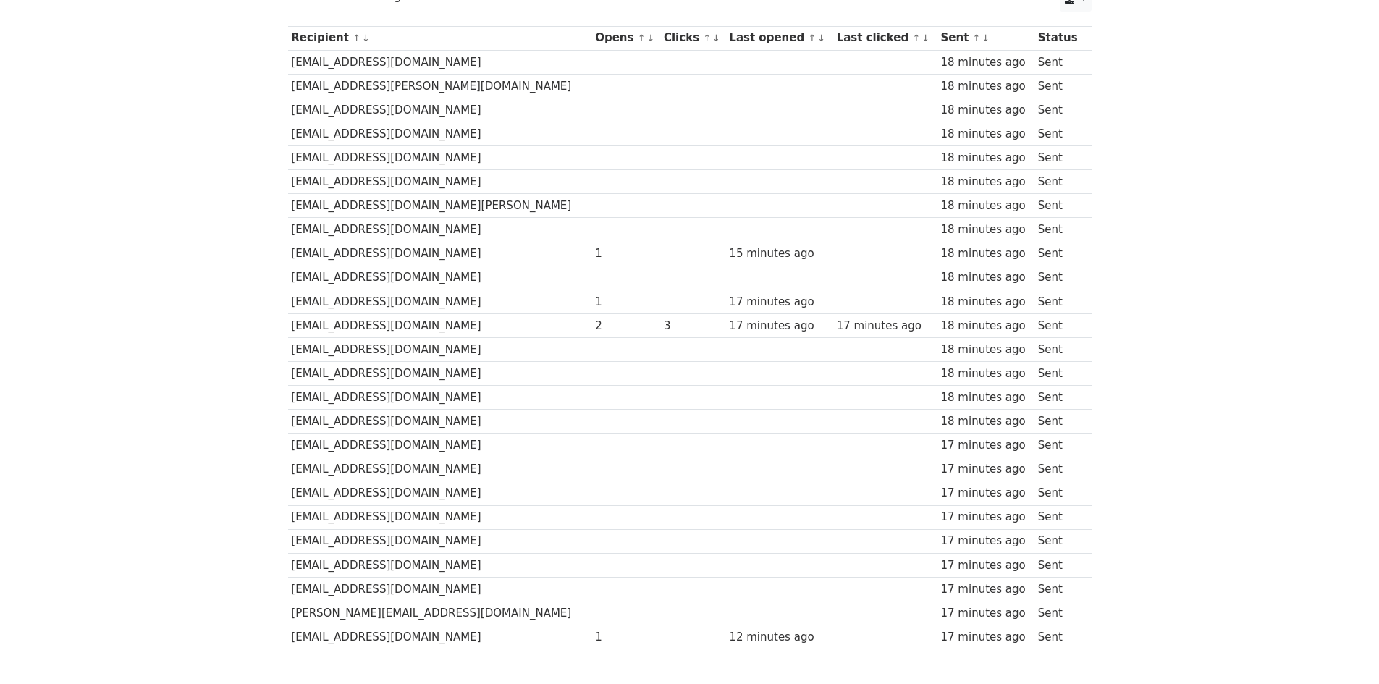
scroll to position [217, 0]
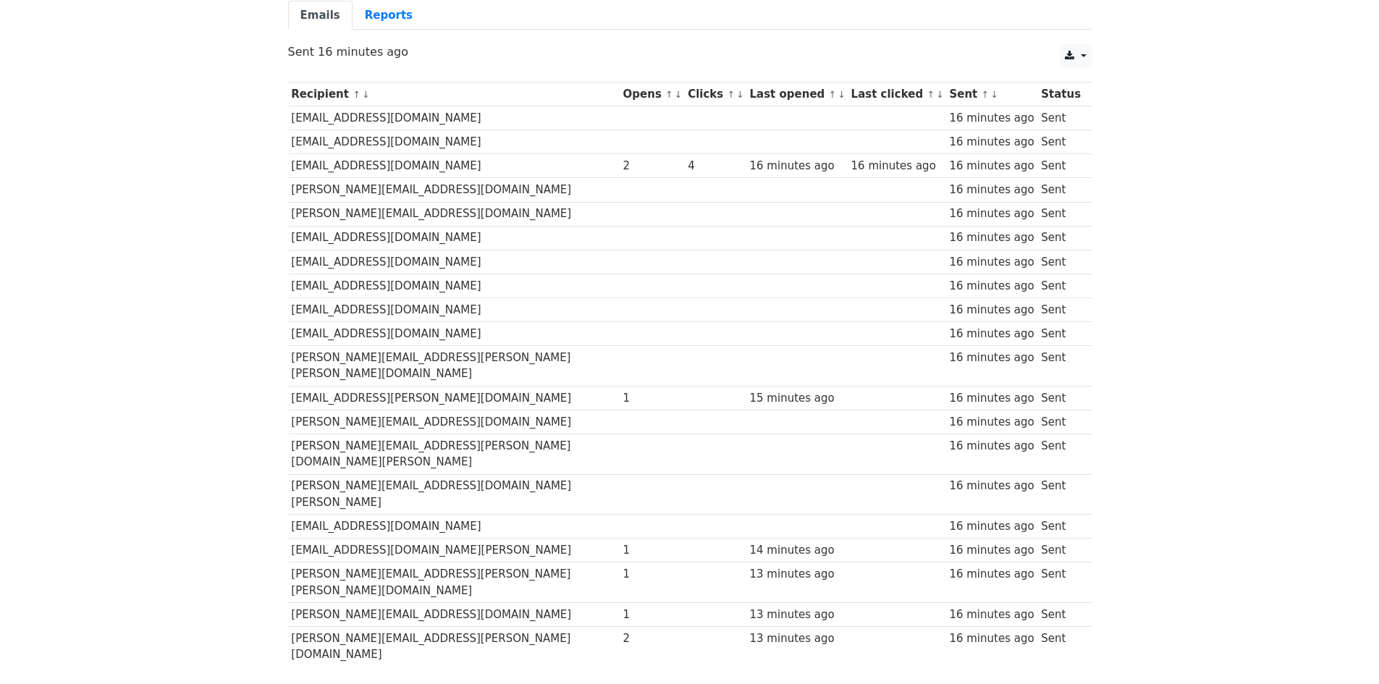
scroll to position [145, 0]
